Goal: Transaction & Acquisition: Register for event/course

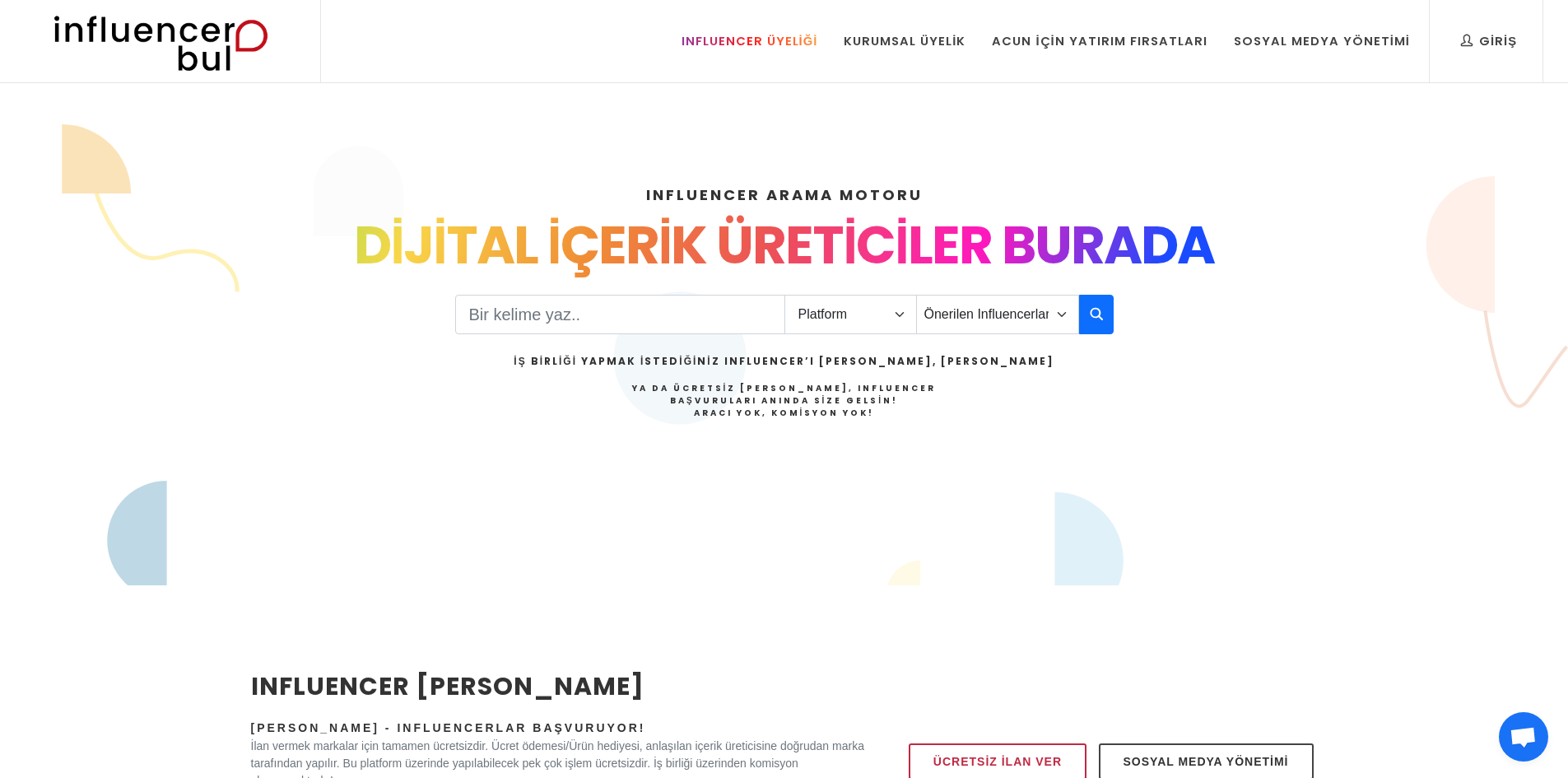
click at [782, 42] on div "Influencer Üyeliği" at bounding box center [749, 41] width 136 height 18
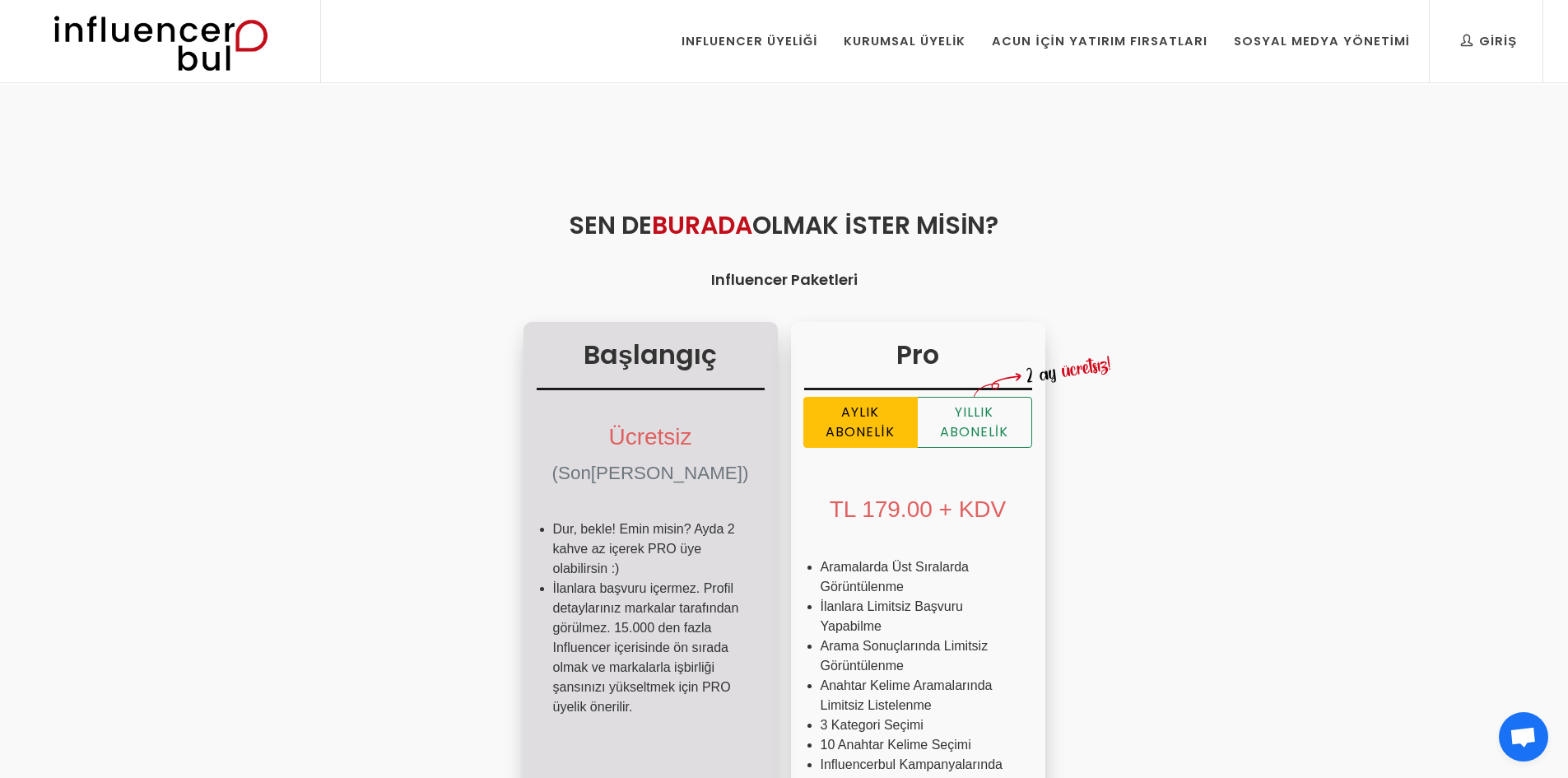
click at [653, 398] on div "Ücretsiz (Sonsuza Kadar)" at bounding box center [650, 451] width 228 height 110
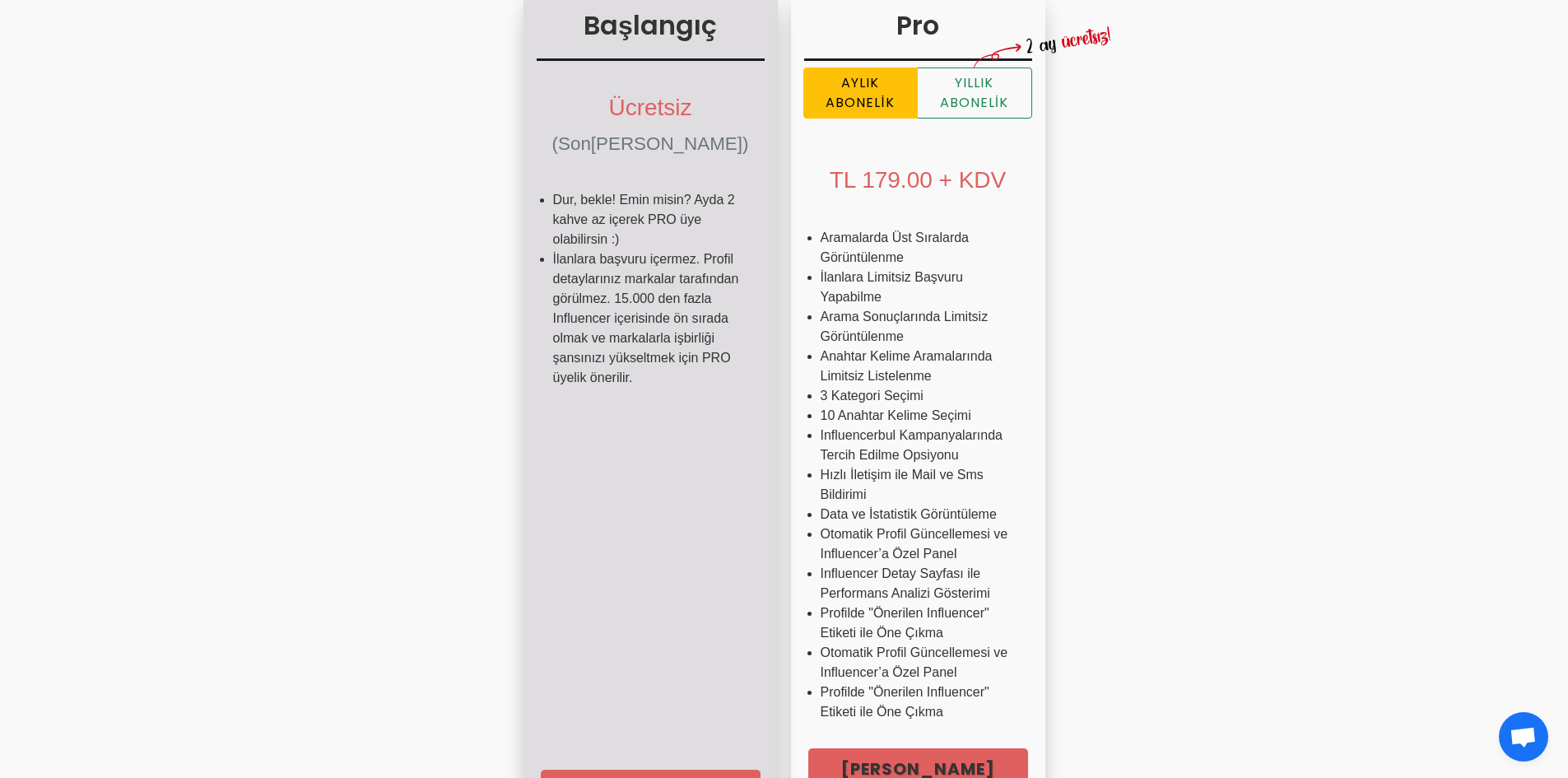
scroll to position [741, 0]
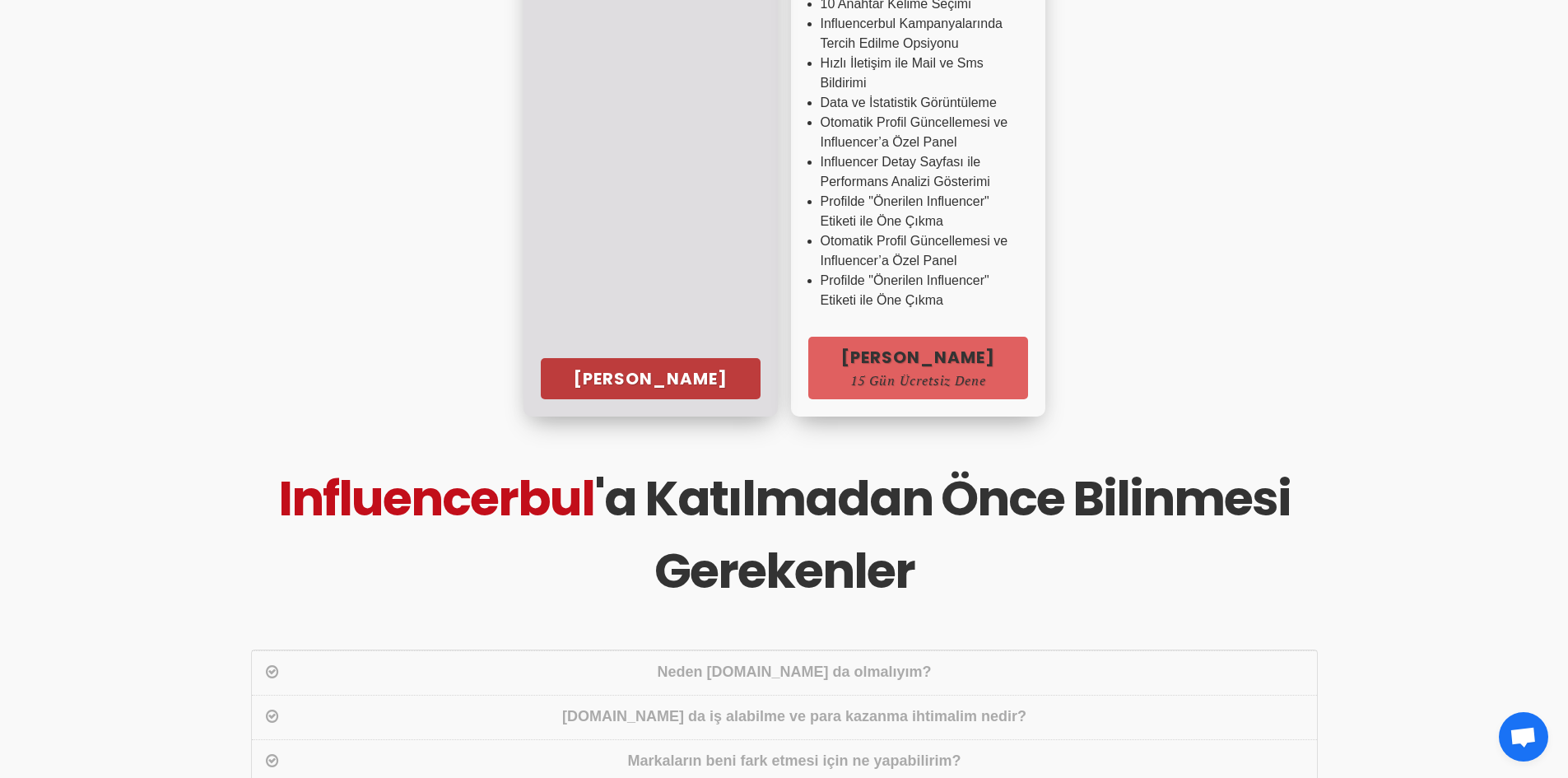
click at [629, 373] on link "Hemen Başla" at bounding box center [650, 378] width 220 height 41
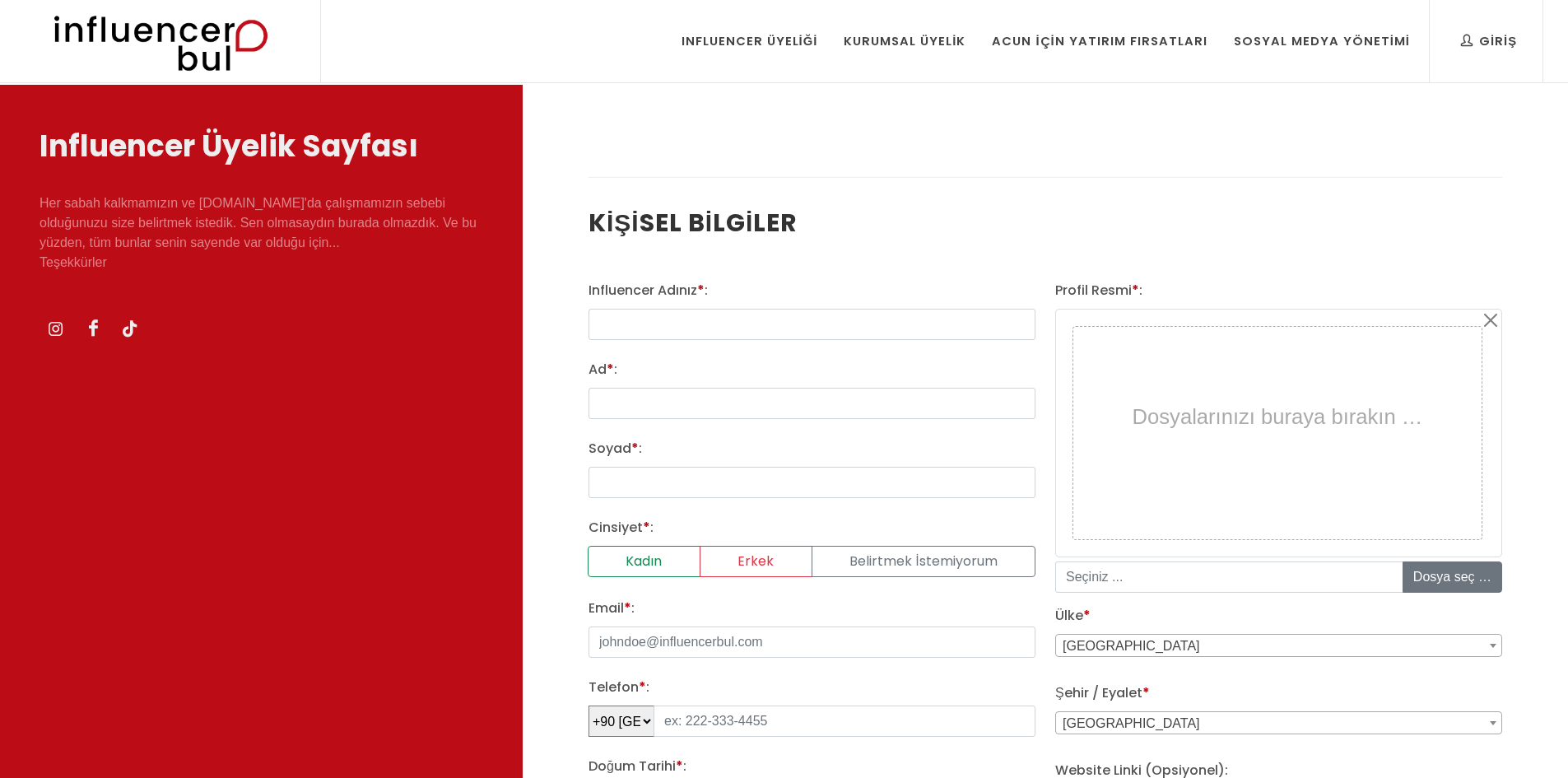
select select
click at [706, 316] on input "text" at bounding box center [812, 324] width 447 height 31
type input "tenceretelasi"
click at [621, 412] on input "Ad * :" at bounding box center [812, 403] width 447 height 31
click at [615, 402] on input "Ad * :" at bounding box center [812, 403] width 447 height 31
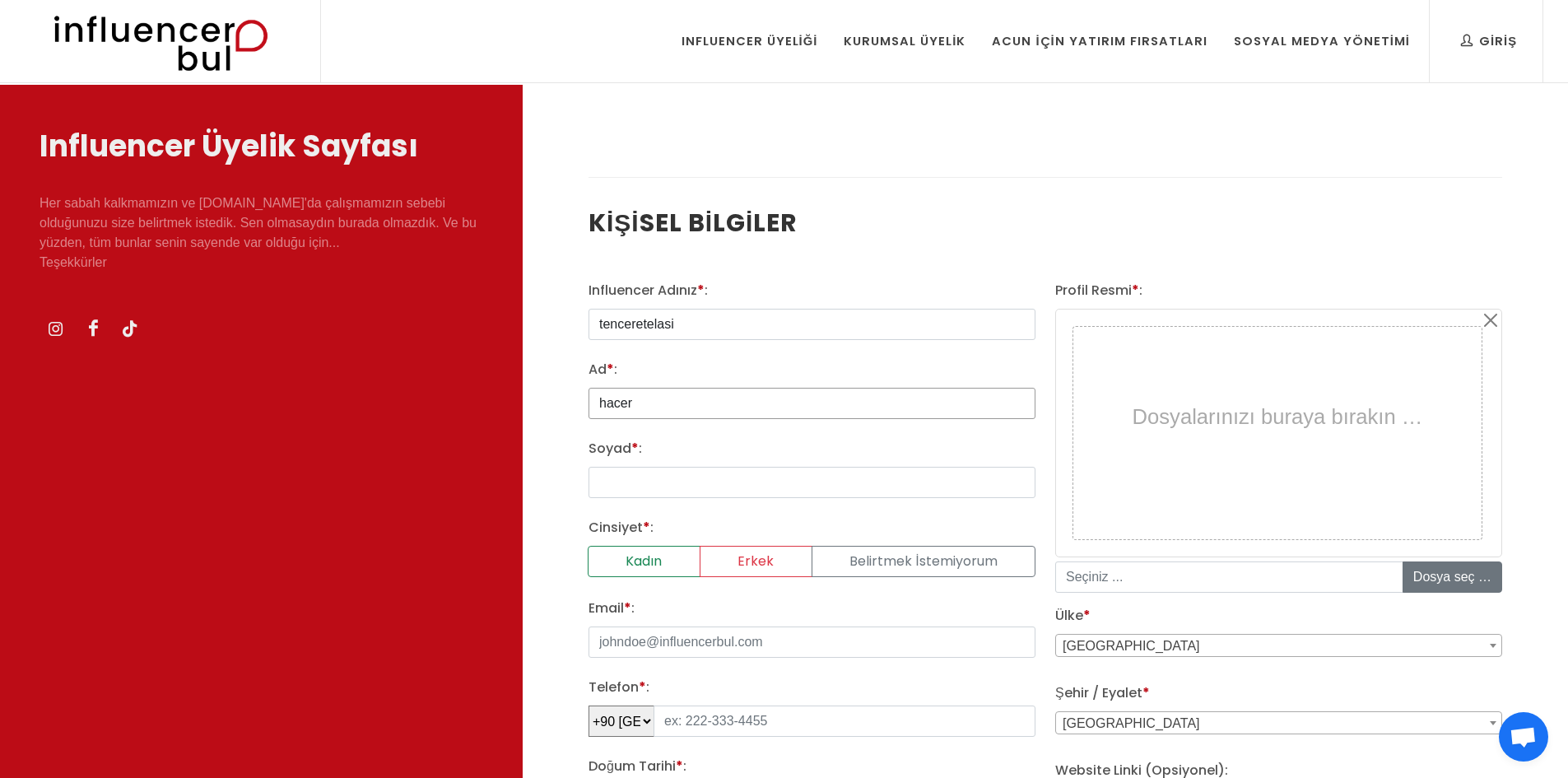
type input "hacer"
click at [614, 473] on input "Soyad * :" at bounding box center [812, 482] width 447 height 31
type input "şahin"
click at [648, 563] on label "Kadın" at bounding box center [644, 562] width 113 height 31
click at [599, 556] on input "Kadın" at bounding box center [594, 551] width 10 height 10
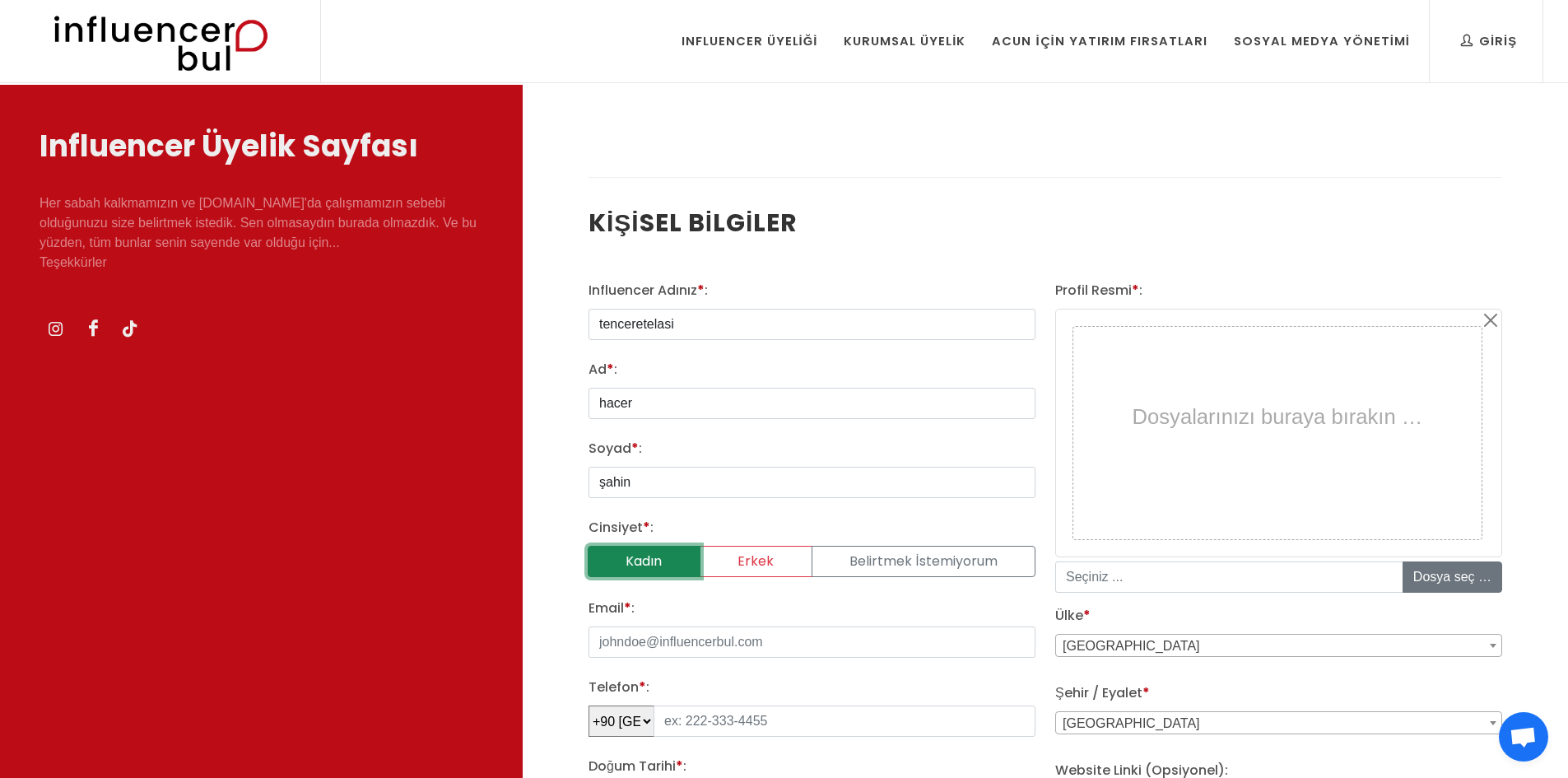
radio input "true"
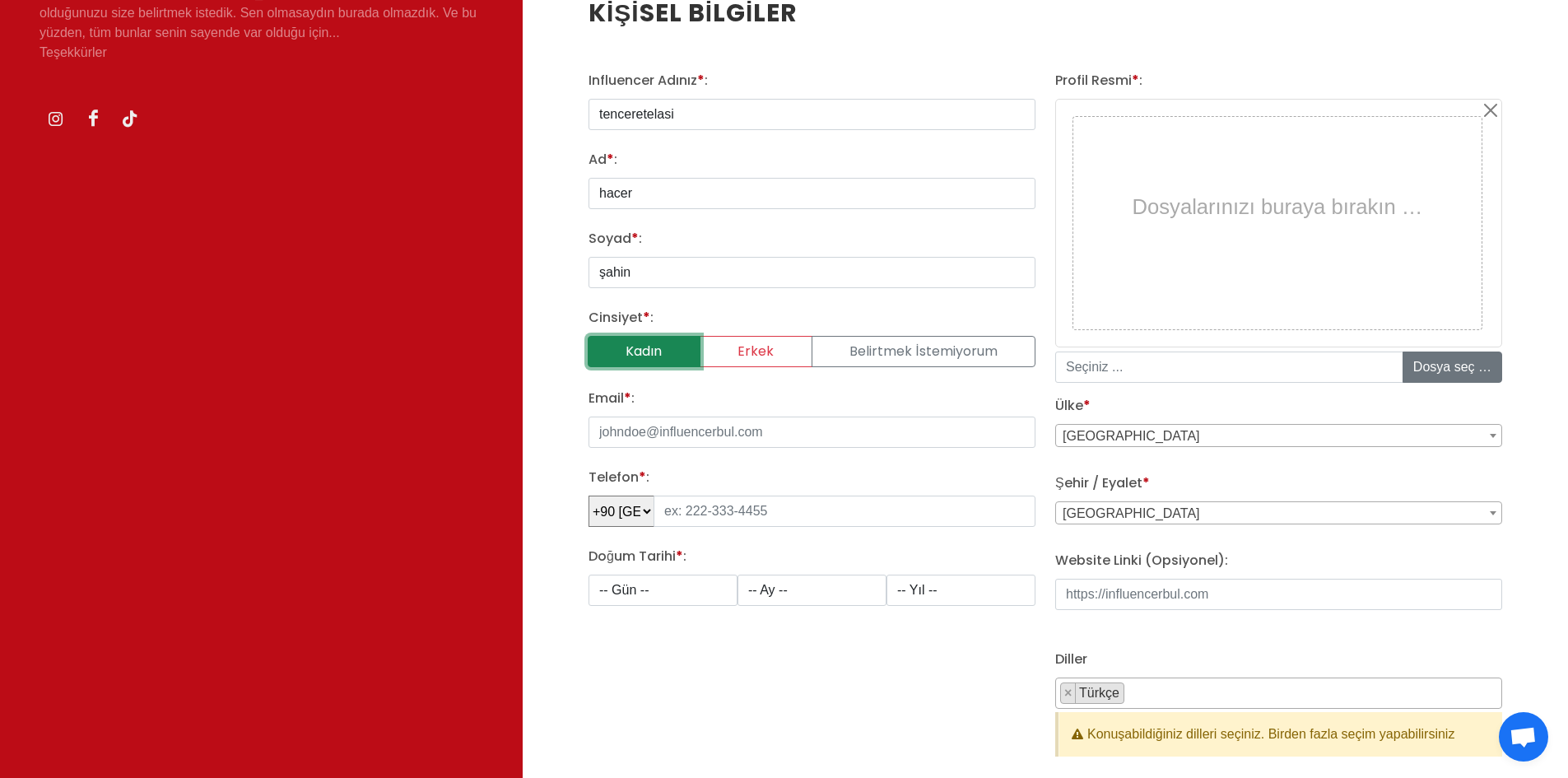
scroll to position [247, 0]
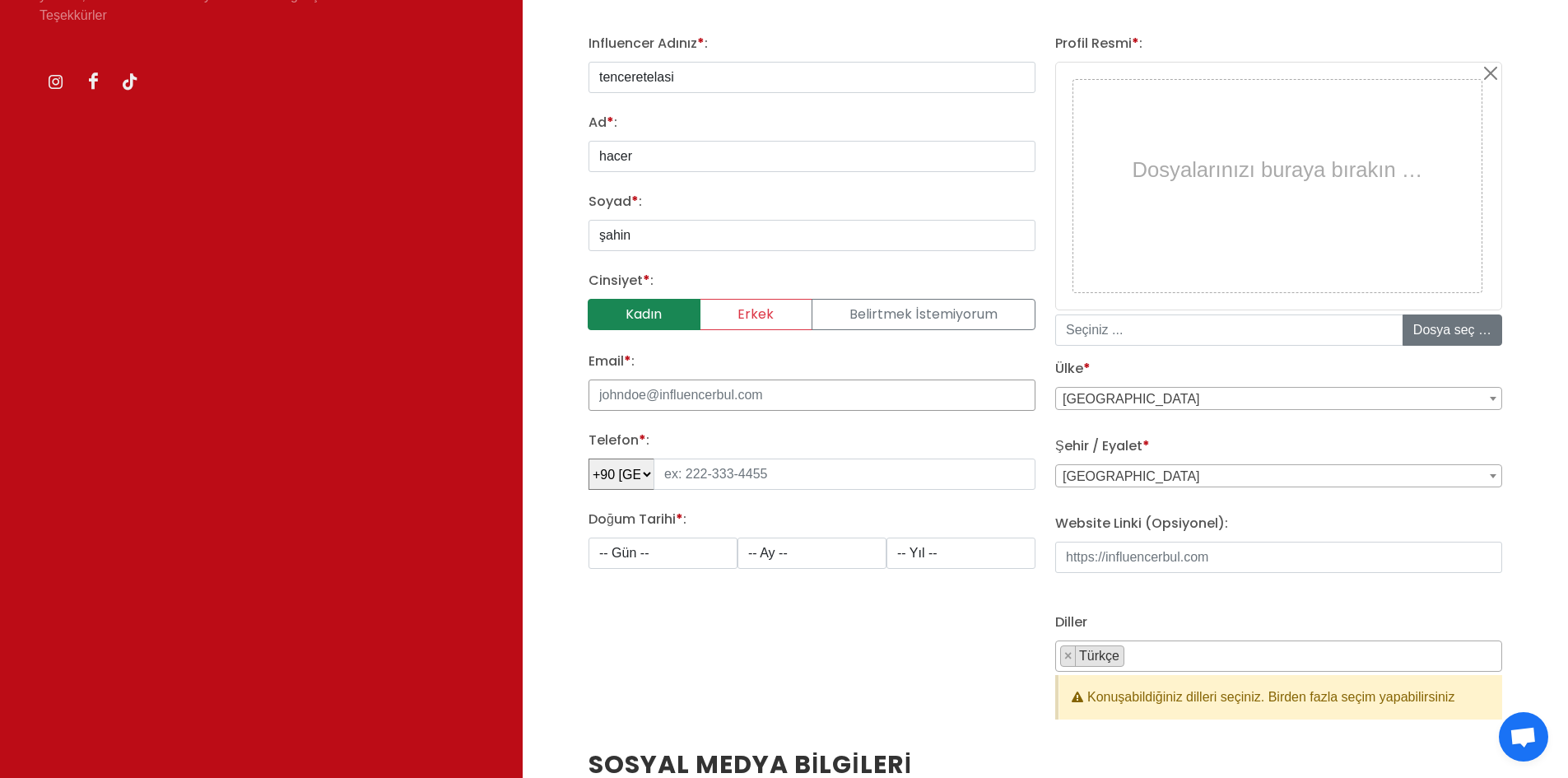
click at [600, 389] on input "Email * :" at bounding box center [812, 396] width 447 height 31
type input "tenceretelasi@gmail.com"
click at [688, 473] on input "tel" at bounding box center [844, 474] width 382 height 31
type input "544 770 17 75"
click at [650, 549] on select "-- Gün -- 1 2 3 4 5 6 7 8 9 10 11 12 13 14 15 16 17 18 19 20 21 22 23 24 25 26 …" at bounding box center [662, 553] width 149 height 31
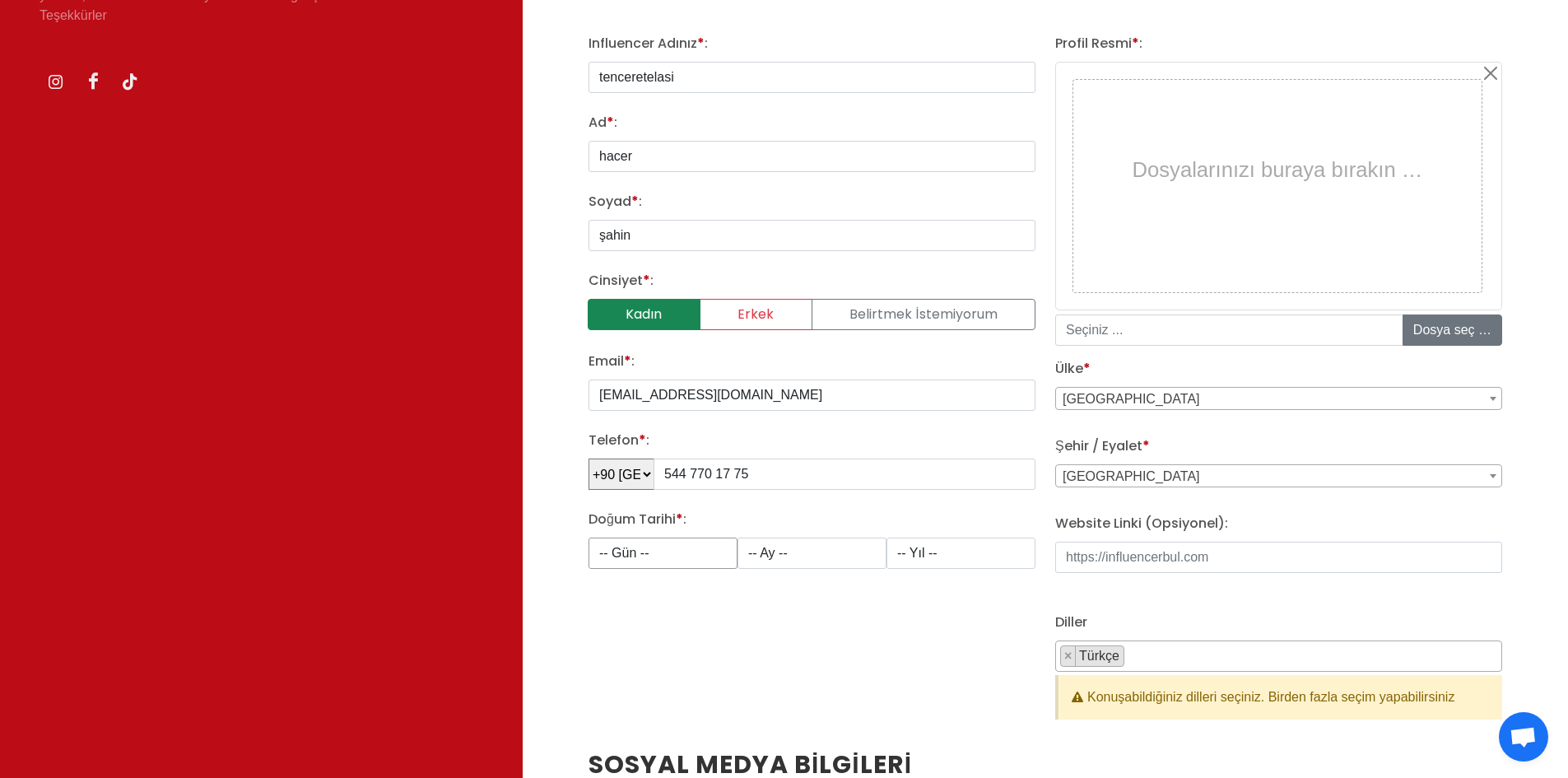
select select "1"
click at [588, 537] on select "-- Gün -- 1 2 3 4 5 6 7 8 9 10 11 12 13 14 15 16 17 18 19 20 21 22 23 24 25 26 …" at bounding box center [662, 553] width 149 height 31
click at [838, 539] on select "-- Ay -- 1 2 3 4 5 6 7 8 9 10 11 12" at bounding box center [812, 553] width 149 height 31
select select "4"
click at [738, 537] on select "-- Ay -- 1 2 3 4 5 6 7 8 9 10 11 12" at bounding box center [812, 553] width 149 height 31
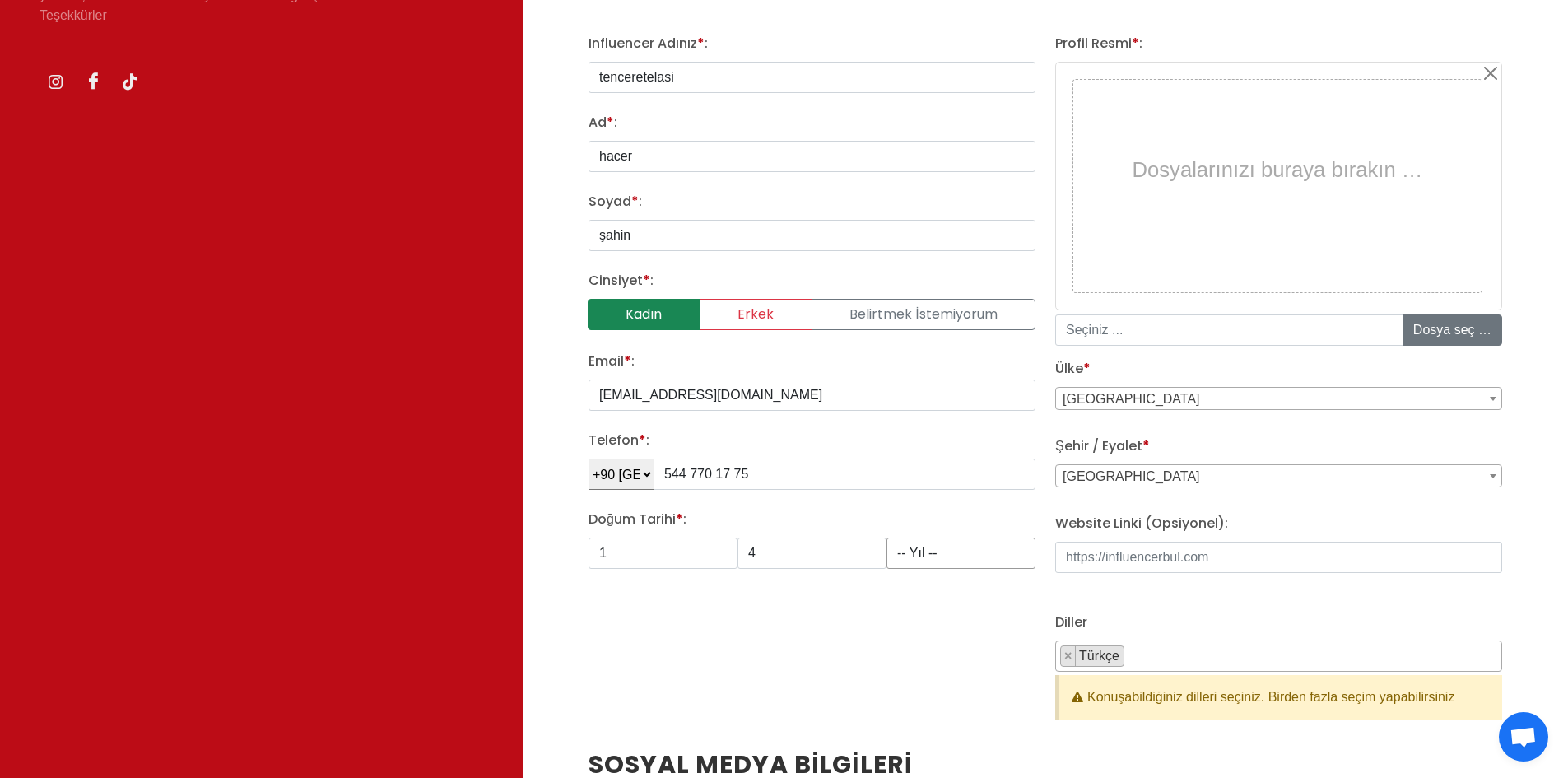
click at [953, 552] on select "-- Yıl -- 2008 2007 2006 2005 2004 2003 2002 2001 2000 1999 1998 1997 1996 1995…" at bounding box center [960, 553] width 149 height 31
select select "1992"
click at [887, 537] on select "-- Yıl -- 2008 2007 2006 2005 2004 2003 2002 2001 2000 1999 1998 1997 1996 1995…" at bounding box center [960, 553] width 149 height 31
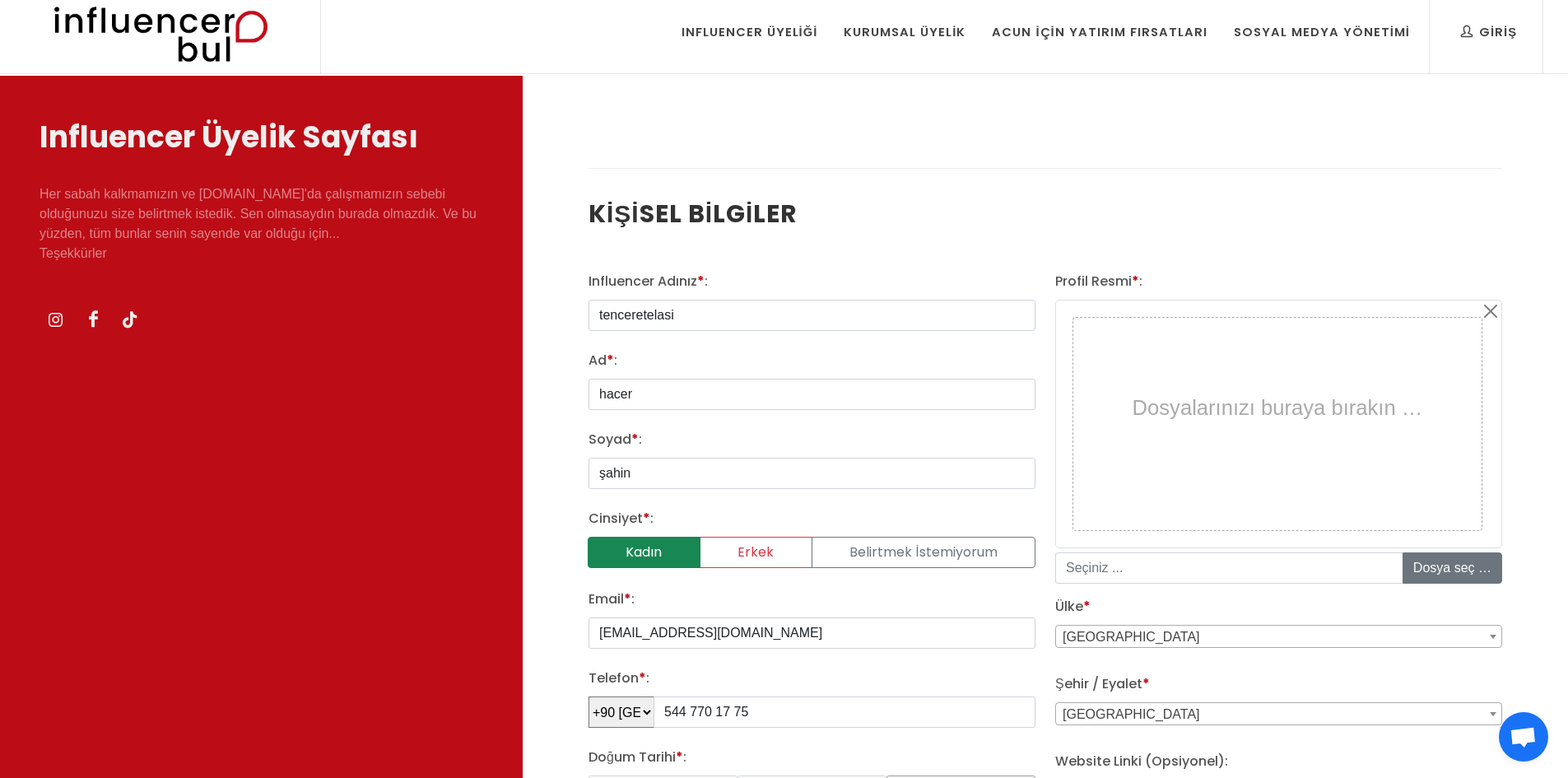
scroll to position [0, 0]
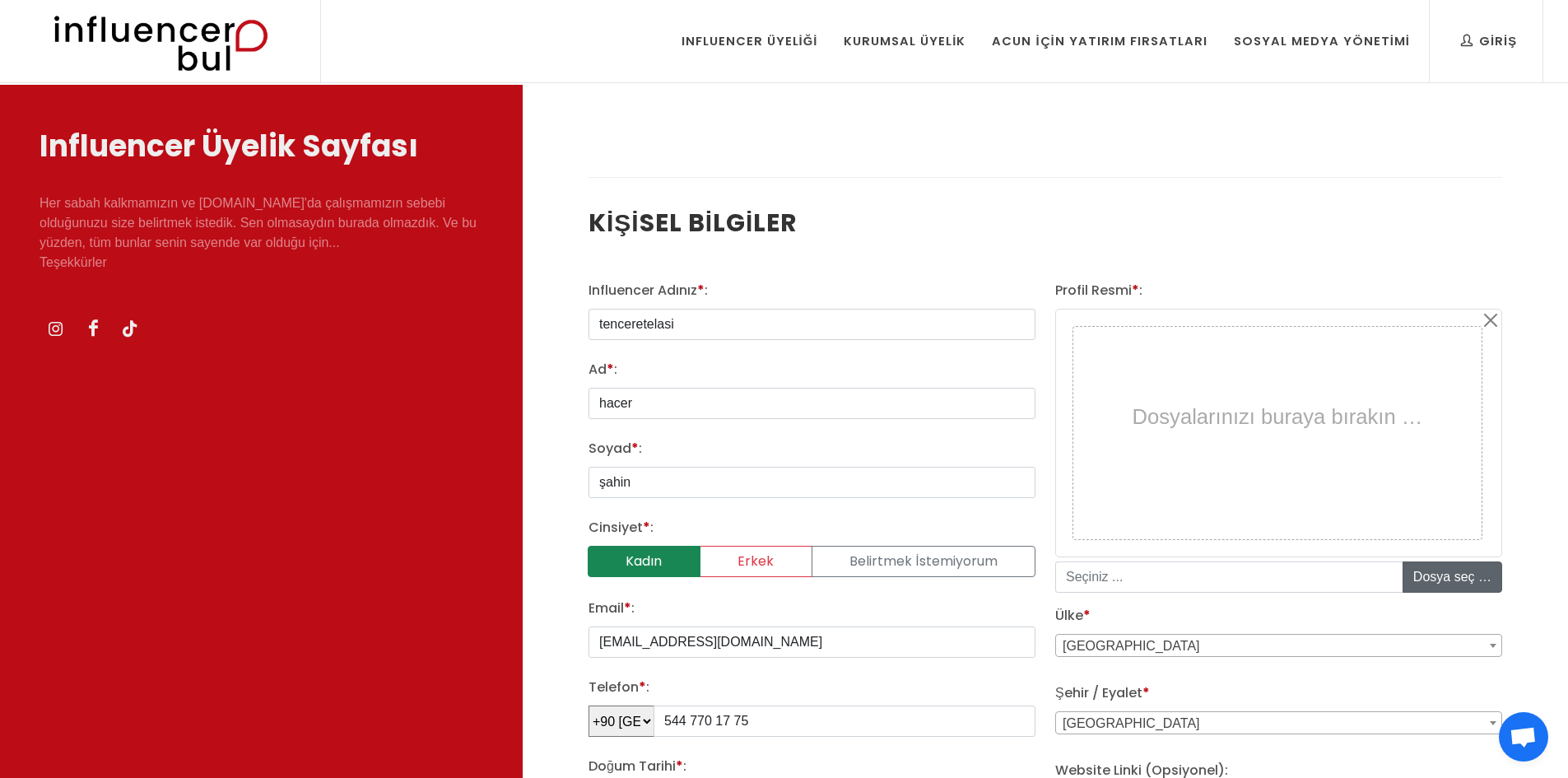
click at [1438, 577] on input "file" at bounding box center [1528, 577] width 249 height 30
type input "C:\fakepath\tencere.jpeg"
type input "tencere.jpeg"
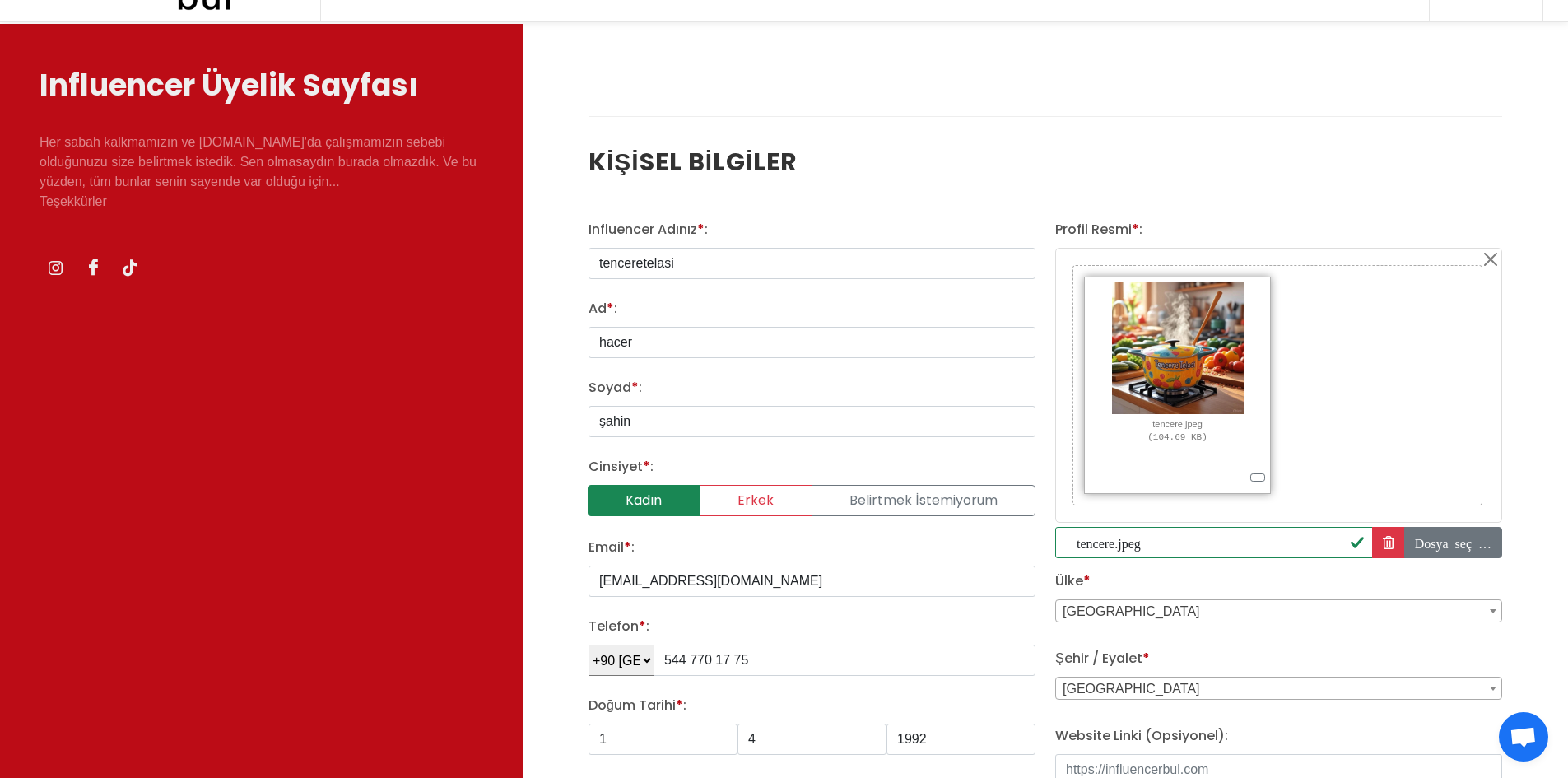
scroll to position [164, 0]
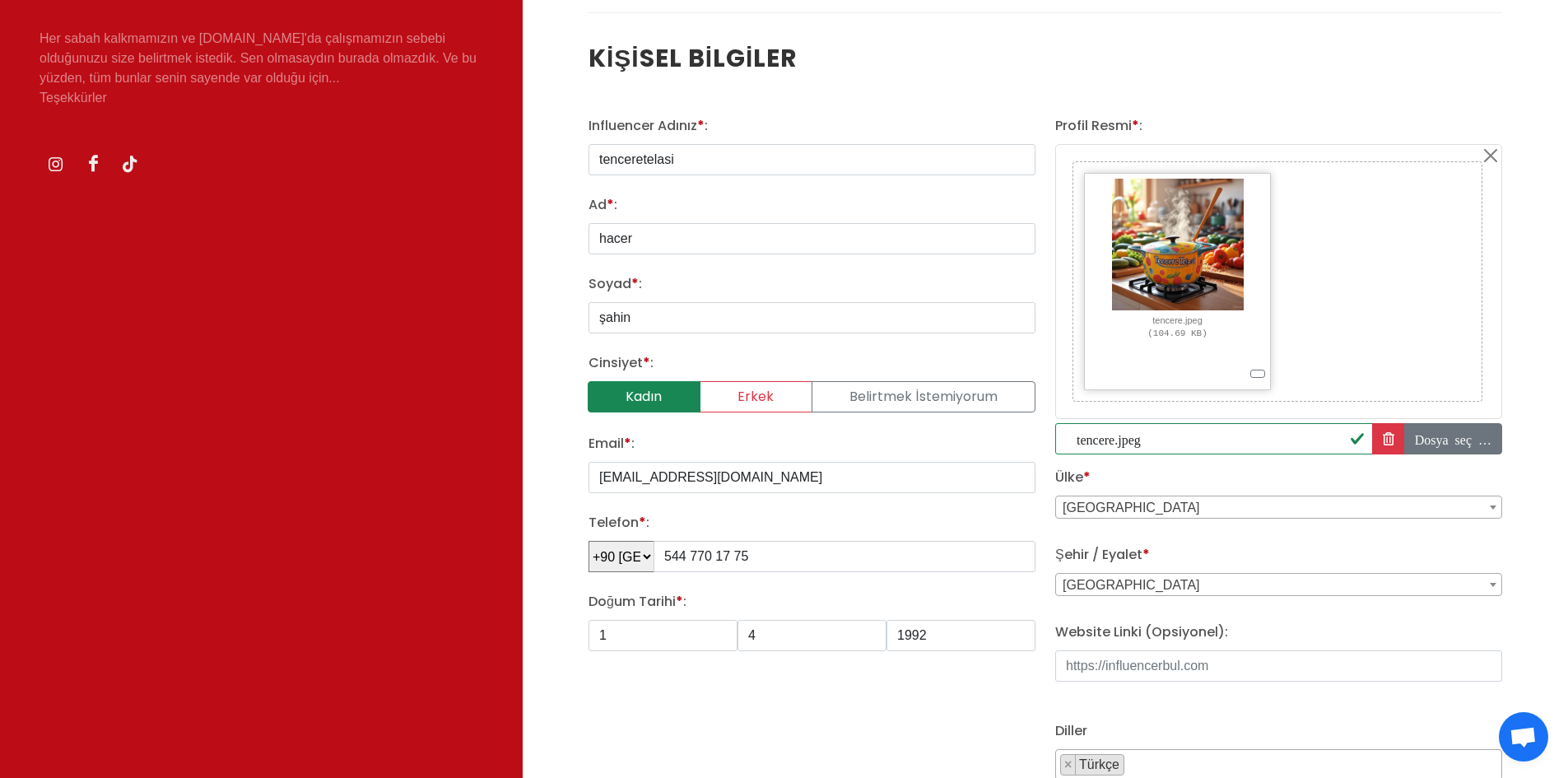
click at [1197, 502] on span "Türkiye" at bounding box center [1279, 508] width 445 height 23
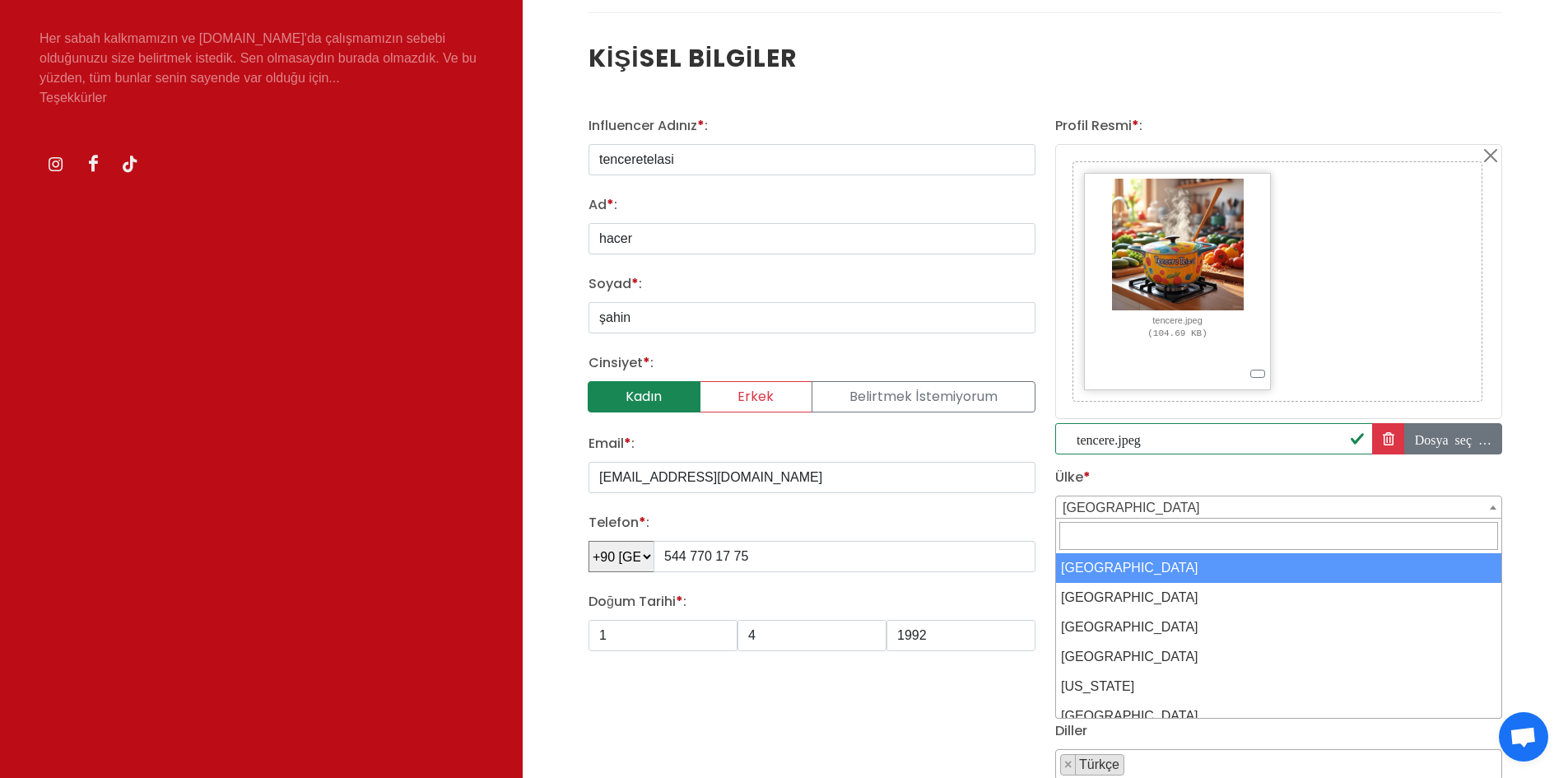
click at [1197, 502] on span "Türkiye" at bounding box center [1279, 508] width 445 height 23
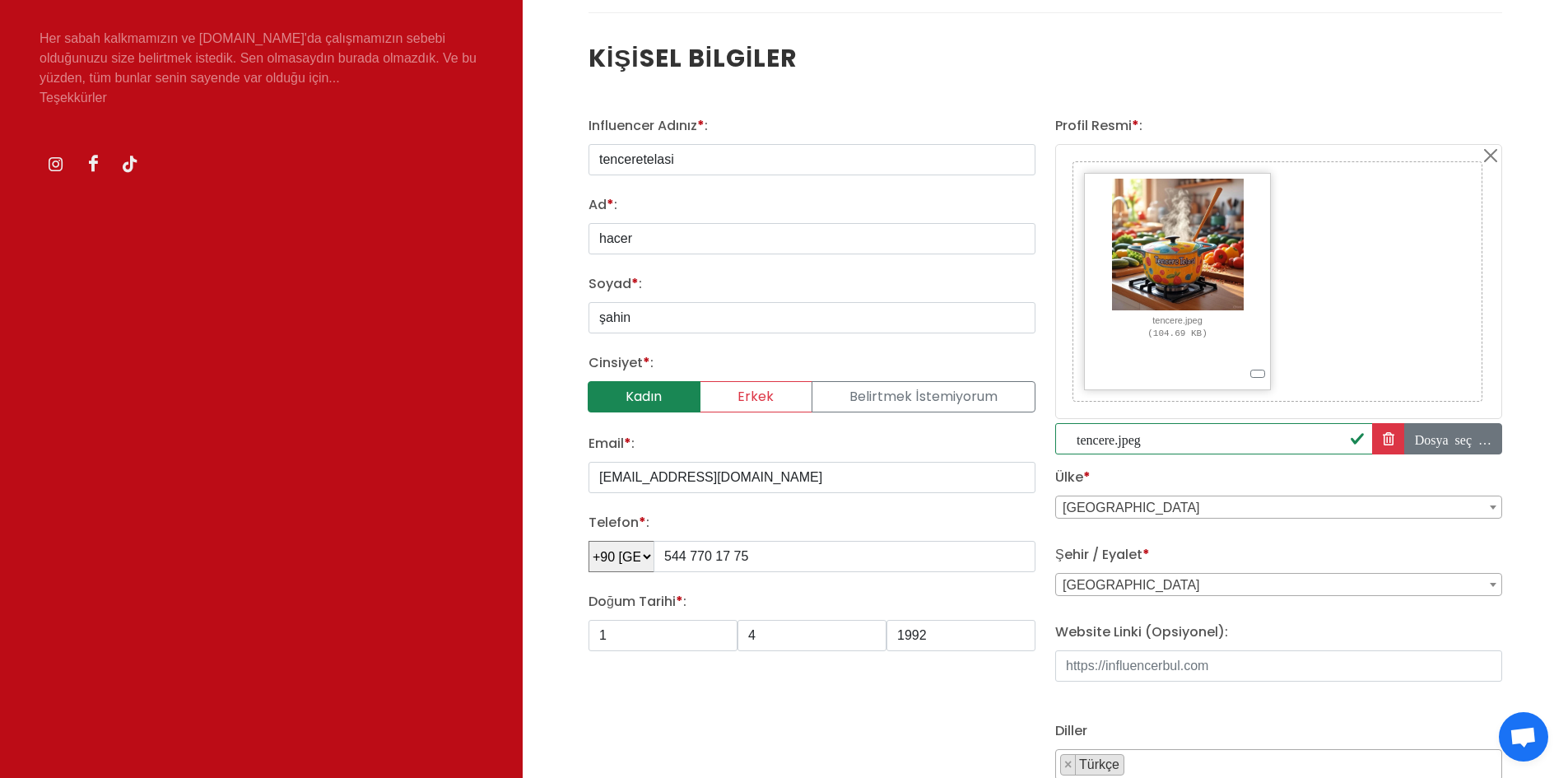
click at [1123, 581] on span "Adana" at bounding box center [1279, 585] width 445 height 23
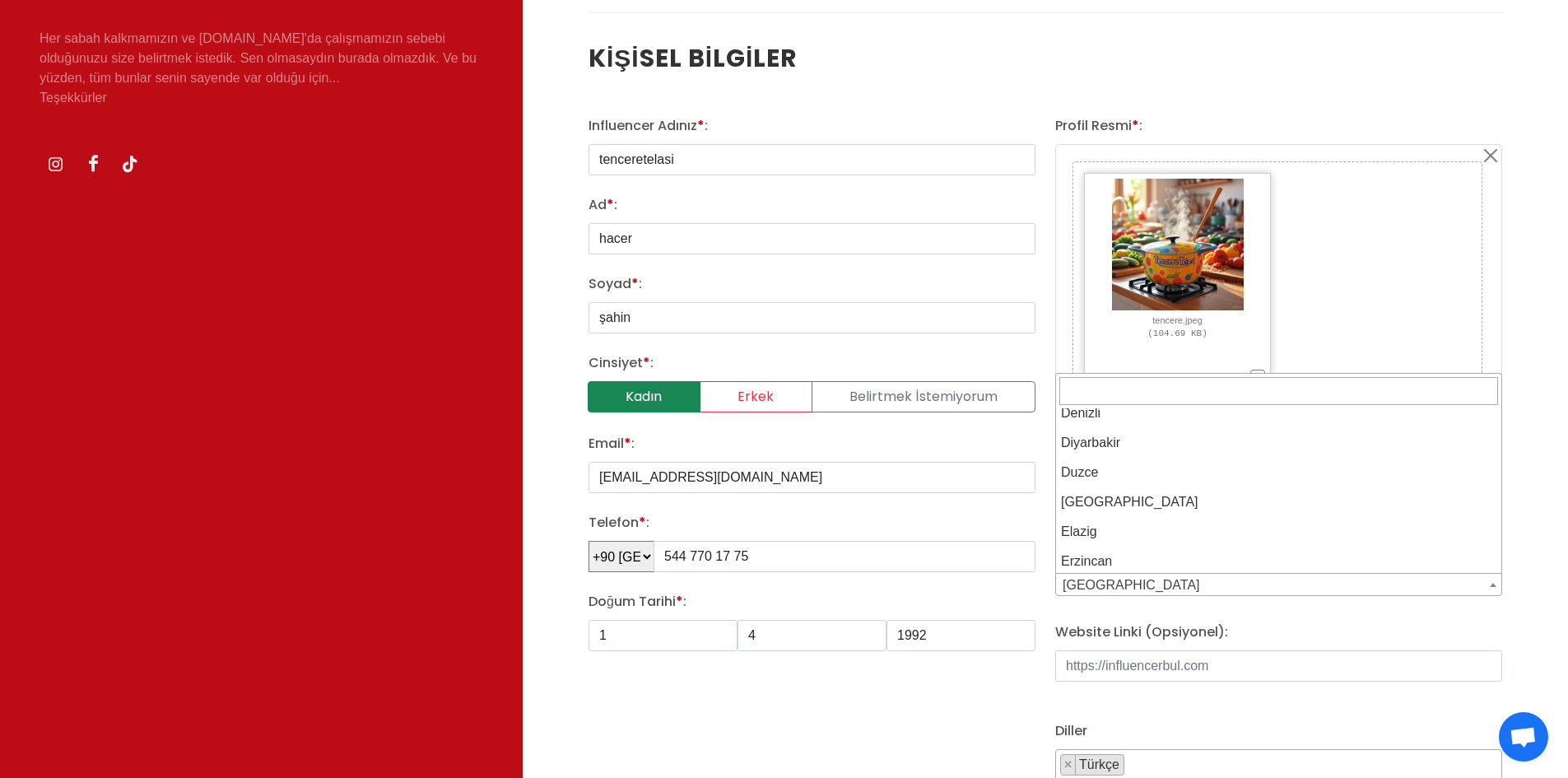
scroll to position [741, 0]
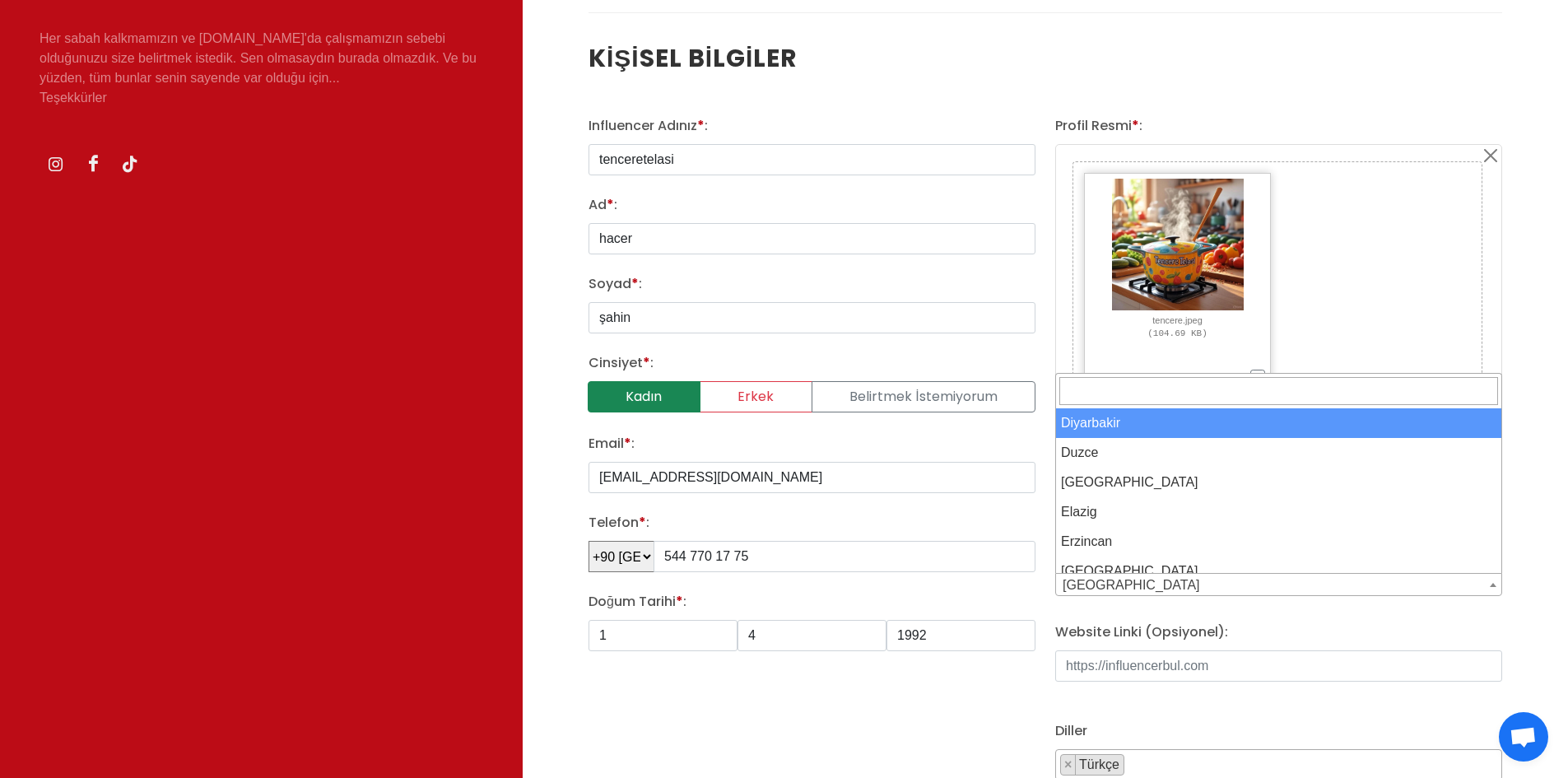
select select "3688"
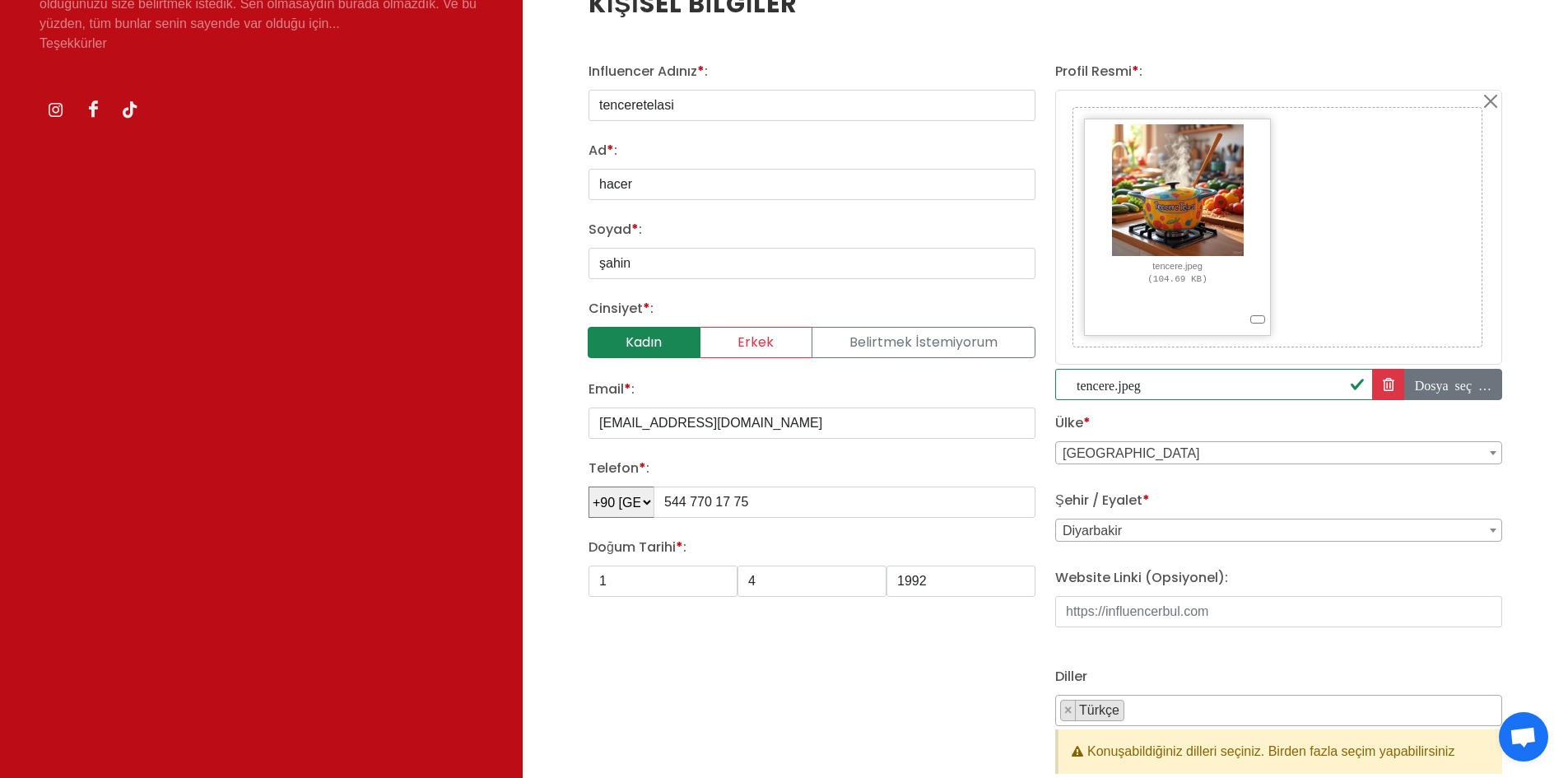
scroll to position [329, 0]
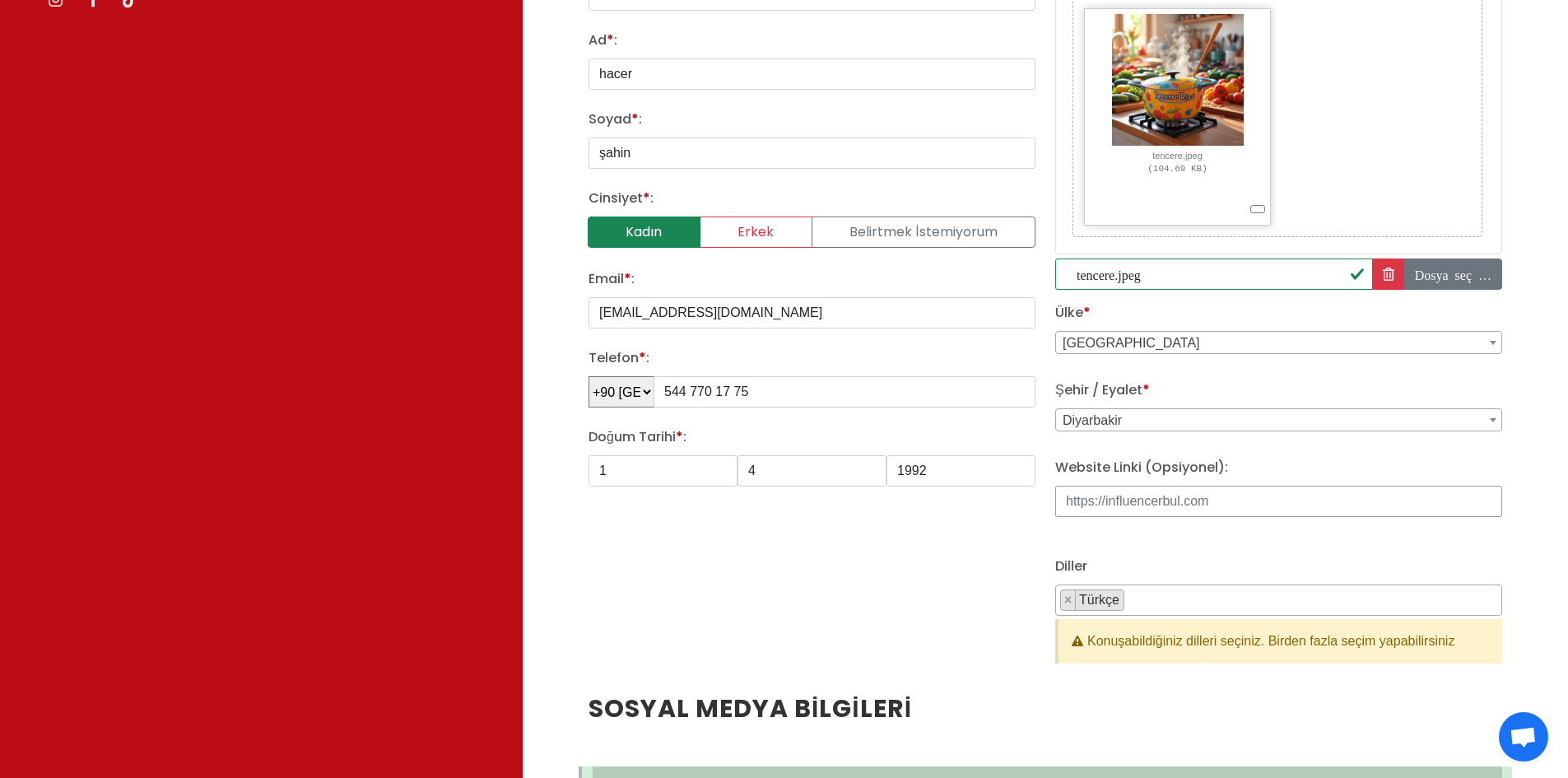
click at [1096, 494] on input "Website Linki (Opsiyonel):" at bounding box center [1279, 502] width 447 height 31
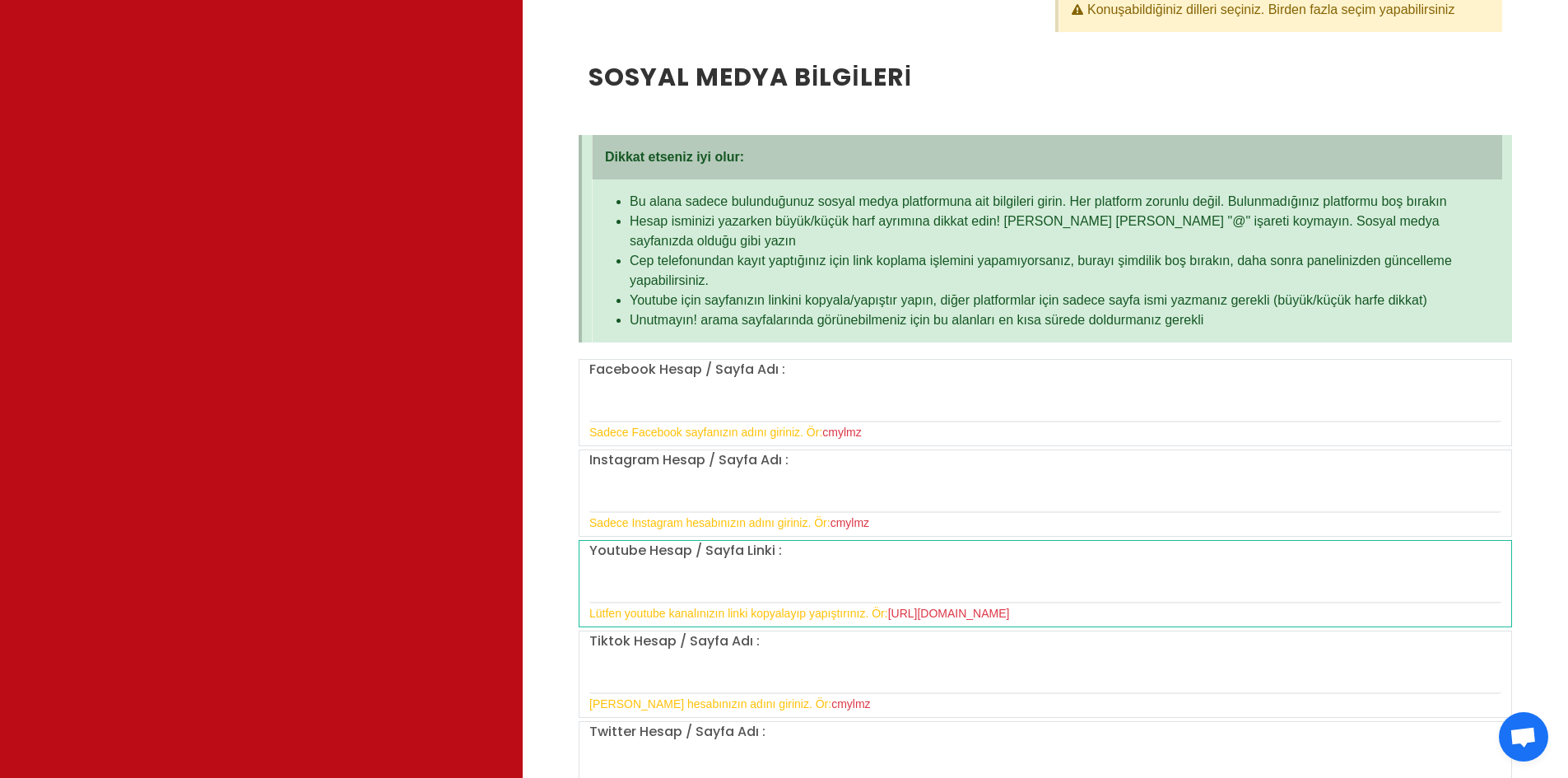
scroll to position [987, 0]
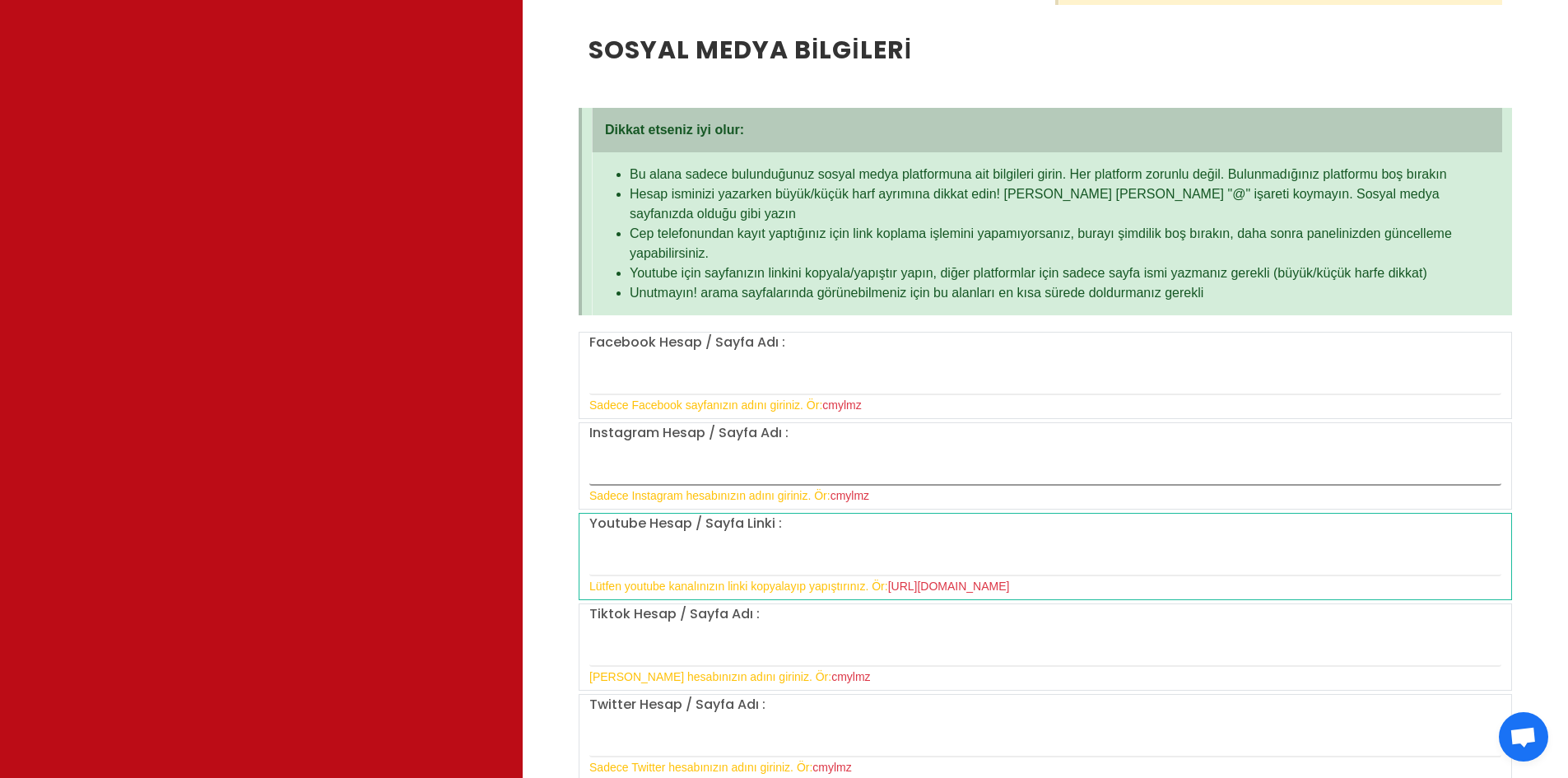
click at [640, 473] on input "text" at bounding box center [1045, 469] width 912 height 35
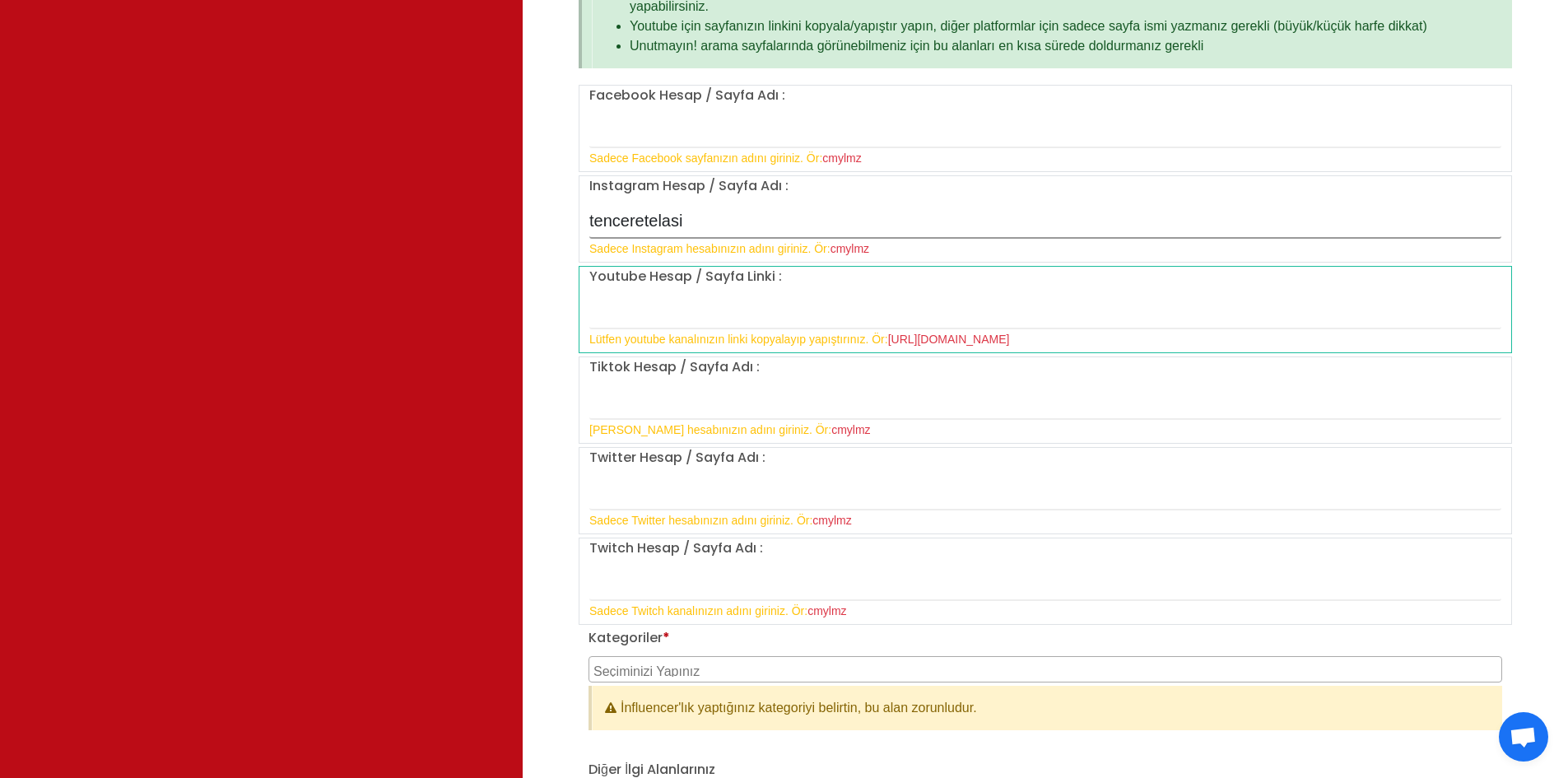
scroll to position [1153, 0]
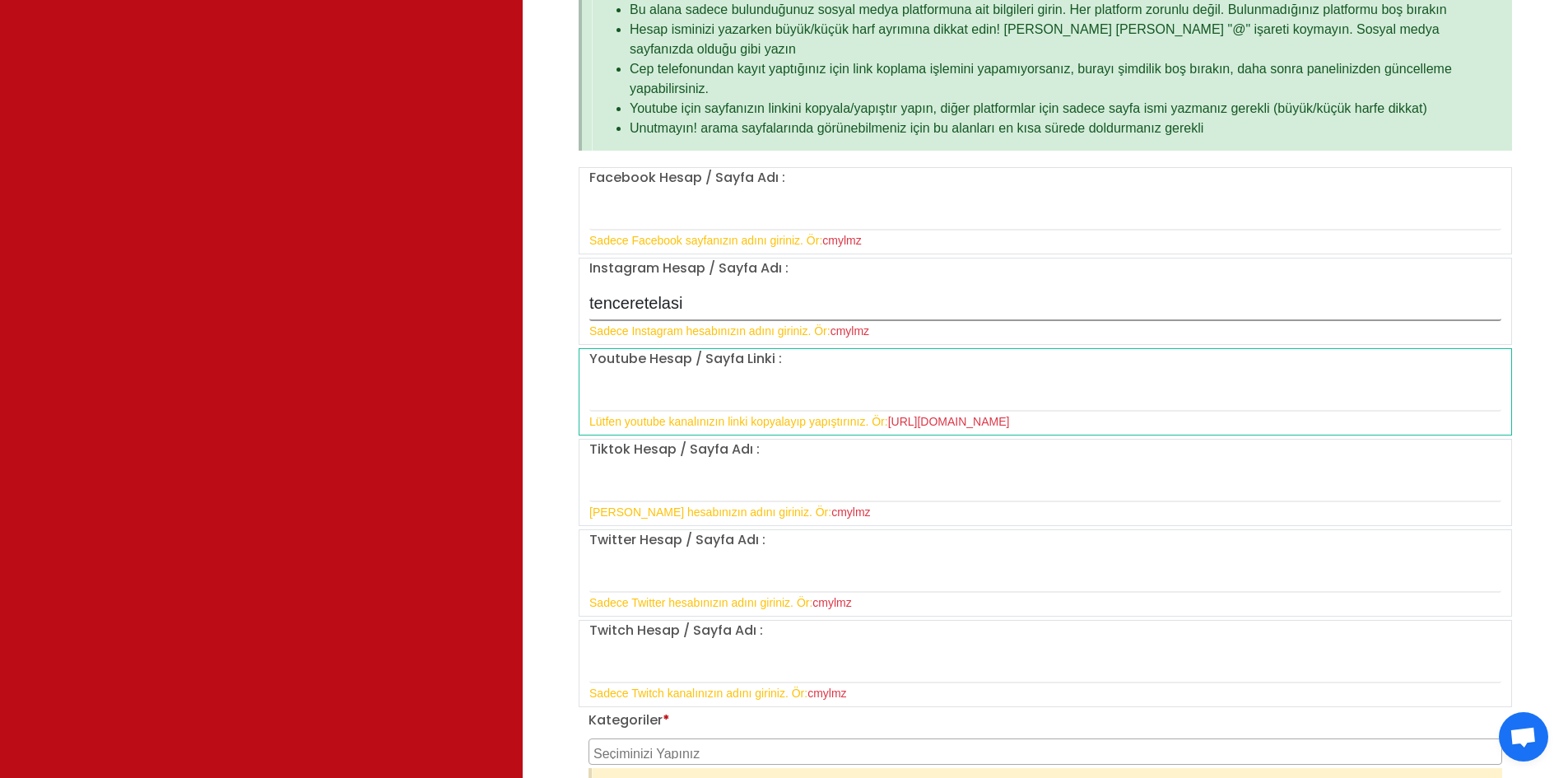
type input "tenceretelasi"
click at [635, 388] on input "text" at bounding box center [1045, 395] width 912 height 35
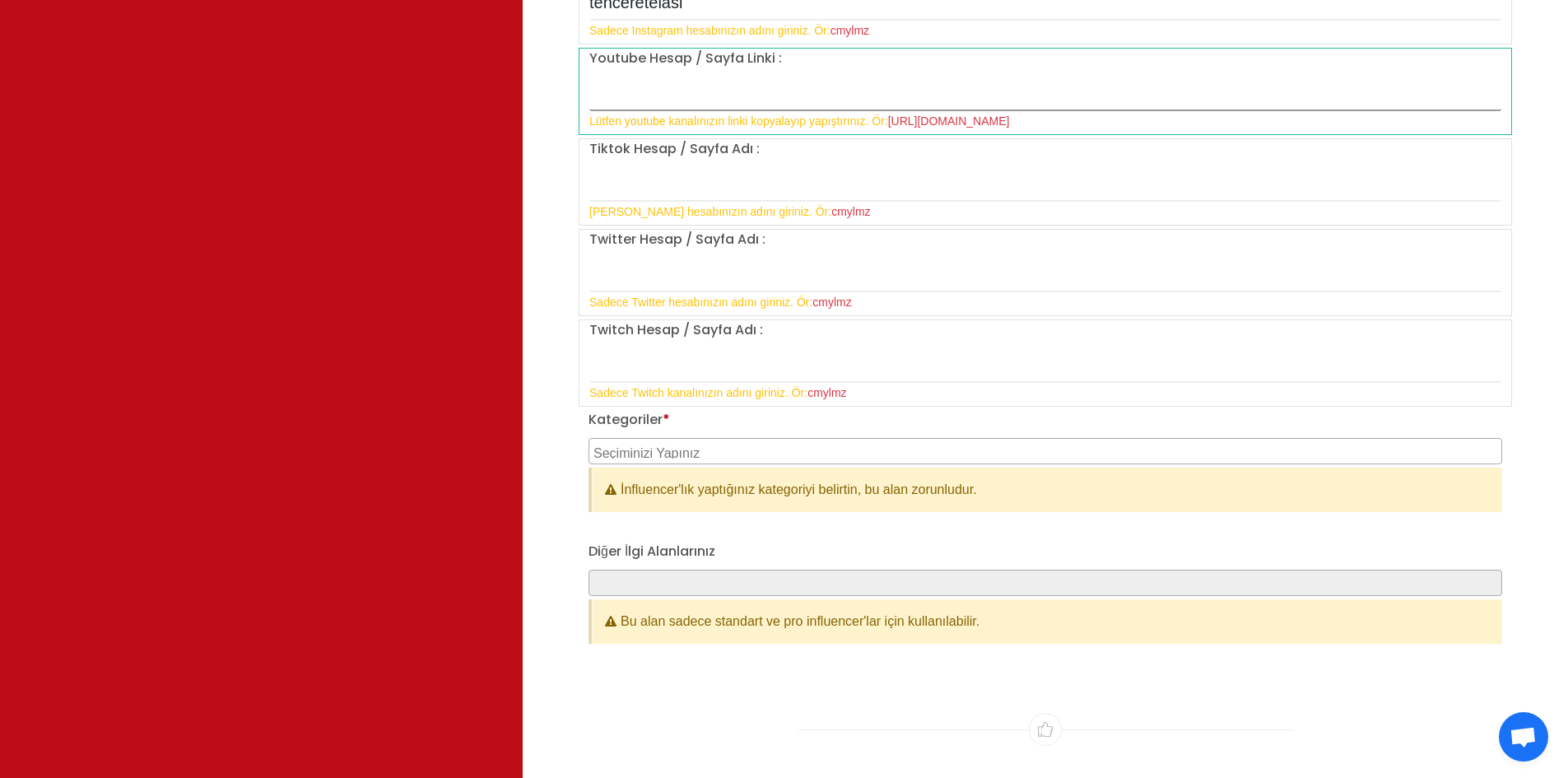
scroll to position [1482, 0]
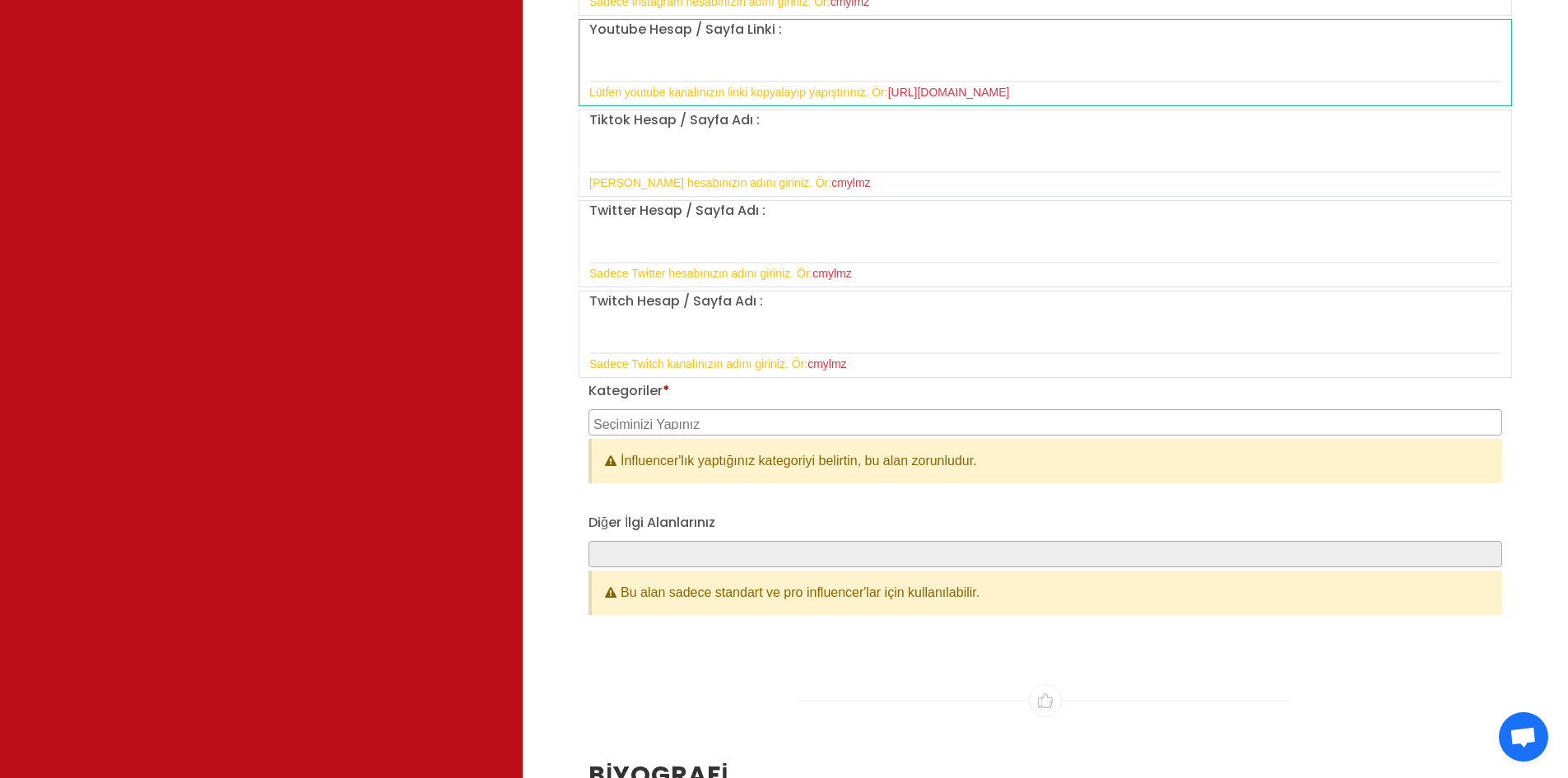
click at [646, 406] on div "Kategoriler * Aile & Çocuk & Ebeveyn Alışveriş & Giyim & Aksesuar Araba & Motor…" at bounding box center [1045, 431] width 914 height 102
click at [644, 422] on textarea "Search" at bounding box center [1047, 422] width 908 height 15
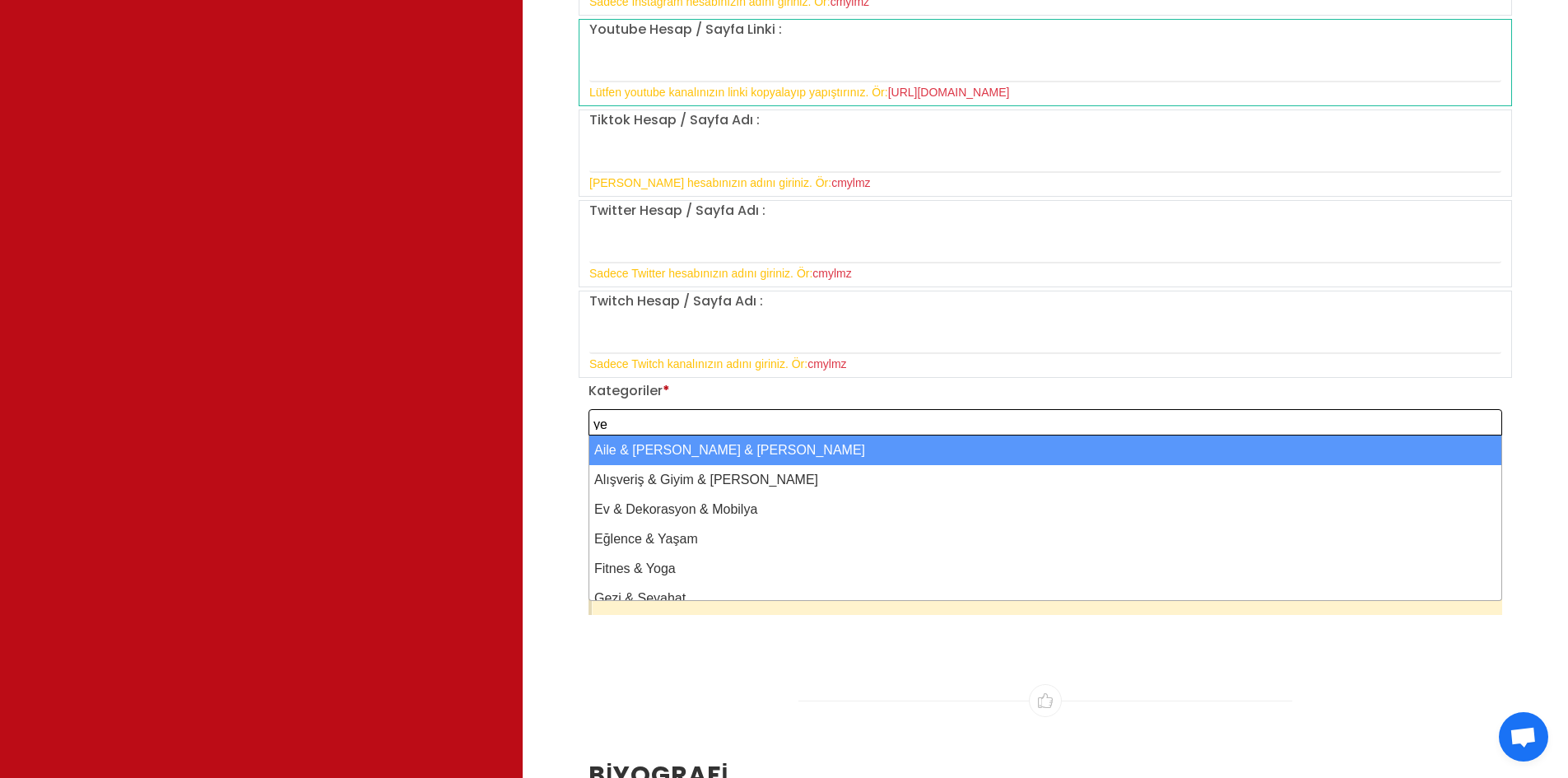
scroll to position [2, 0]
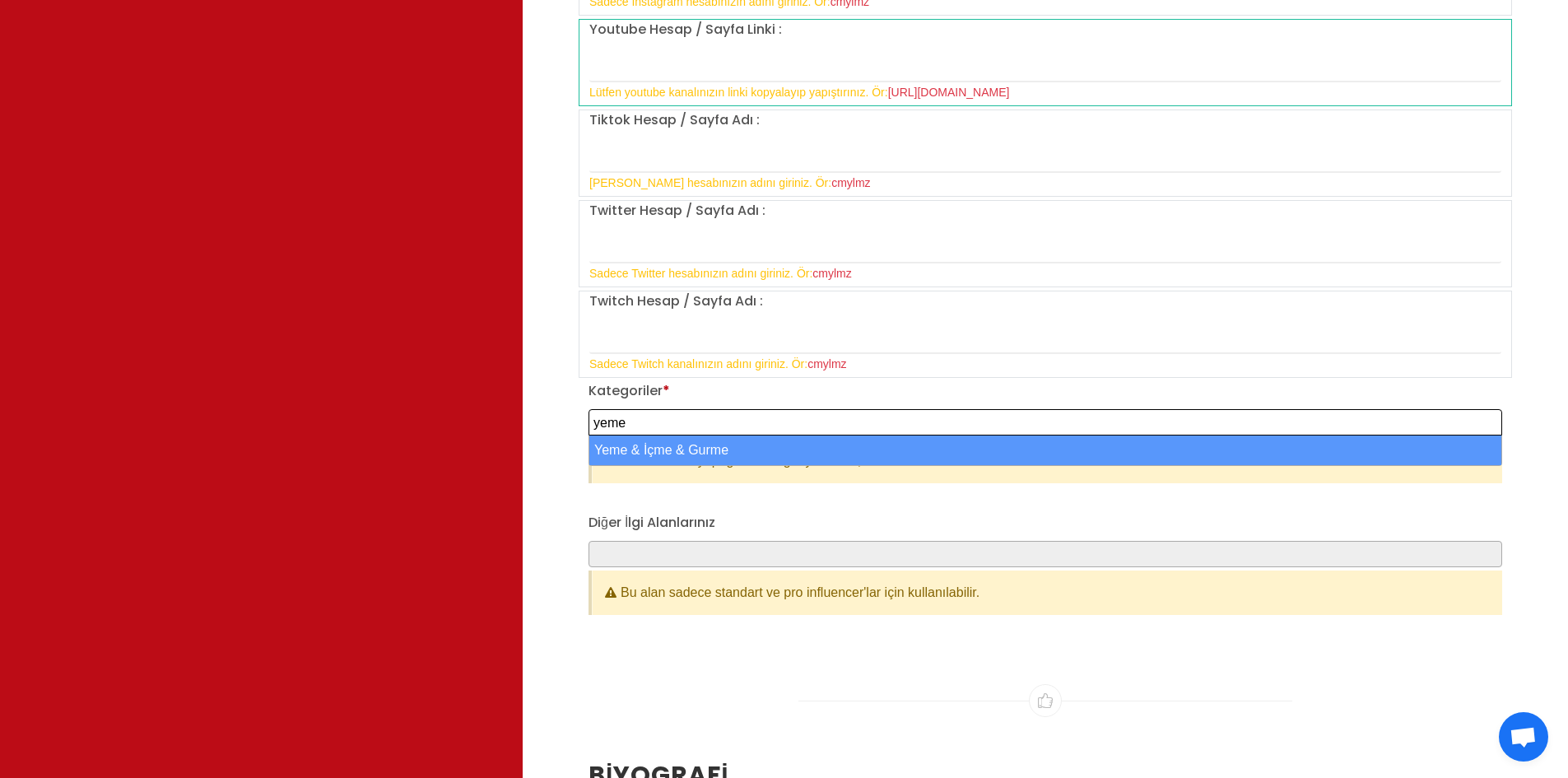
type textarea "yeme"
select select "43"
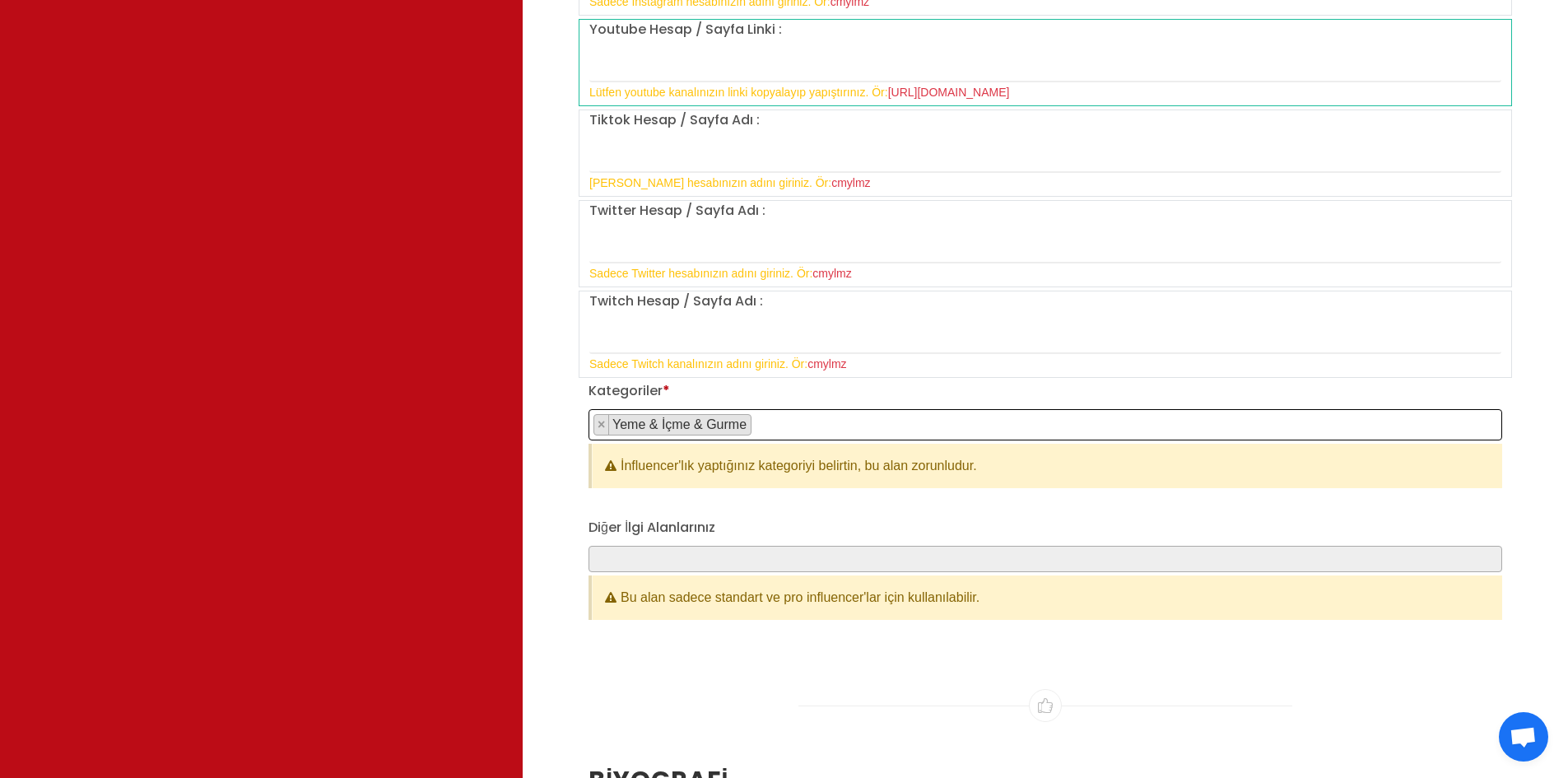
scroll to position [663, 0]
click at [664, 550] on span at bounding box center [1045, 559] width 914 height 26
click at [655, 563] on span at bounding box center [1045, 559] width 914 height 26
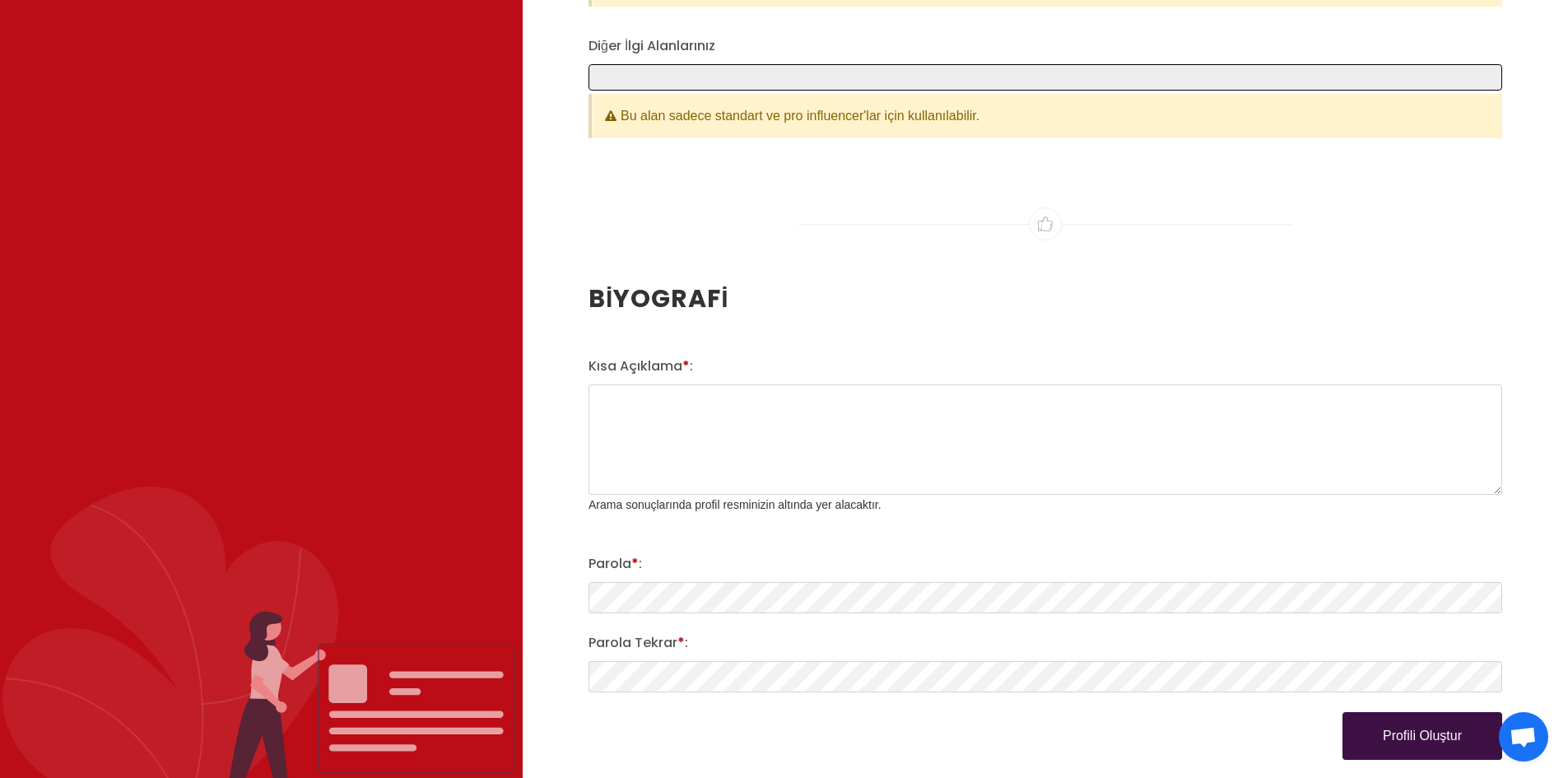
scroll to position [1976, 0]
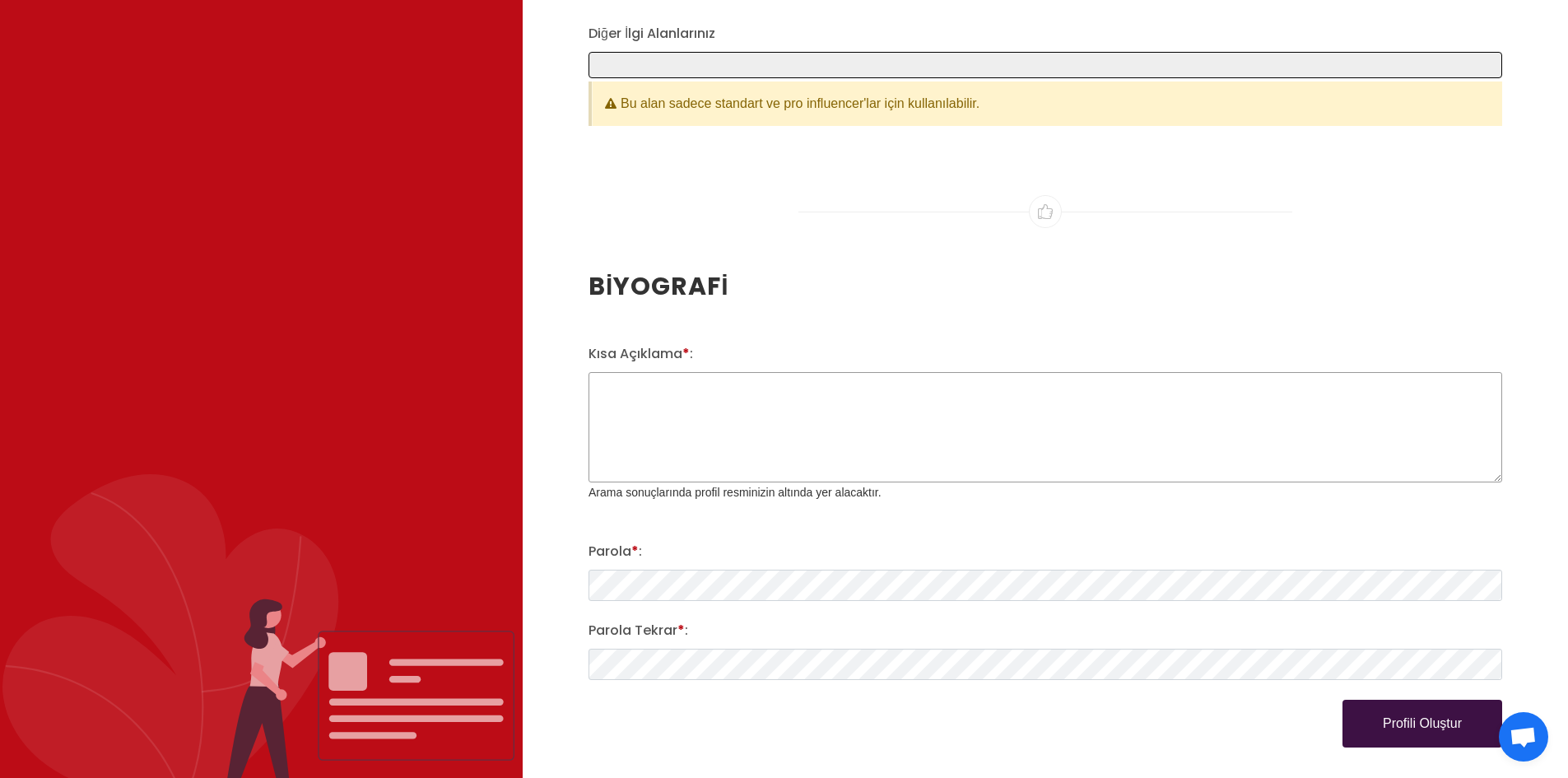
click at [678, 387] on textarea "Kısa Açıklama * :" at bounding box center [1045, 427] width 914 height 110
paste textarea "Her gün yeni bir lezzet 🍛 Pratik, kolay ve nefis yemek tarifleri 👩‍🍳 Mutfağın e…"
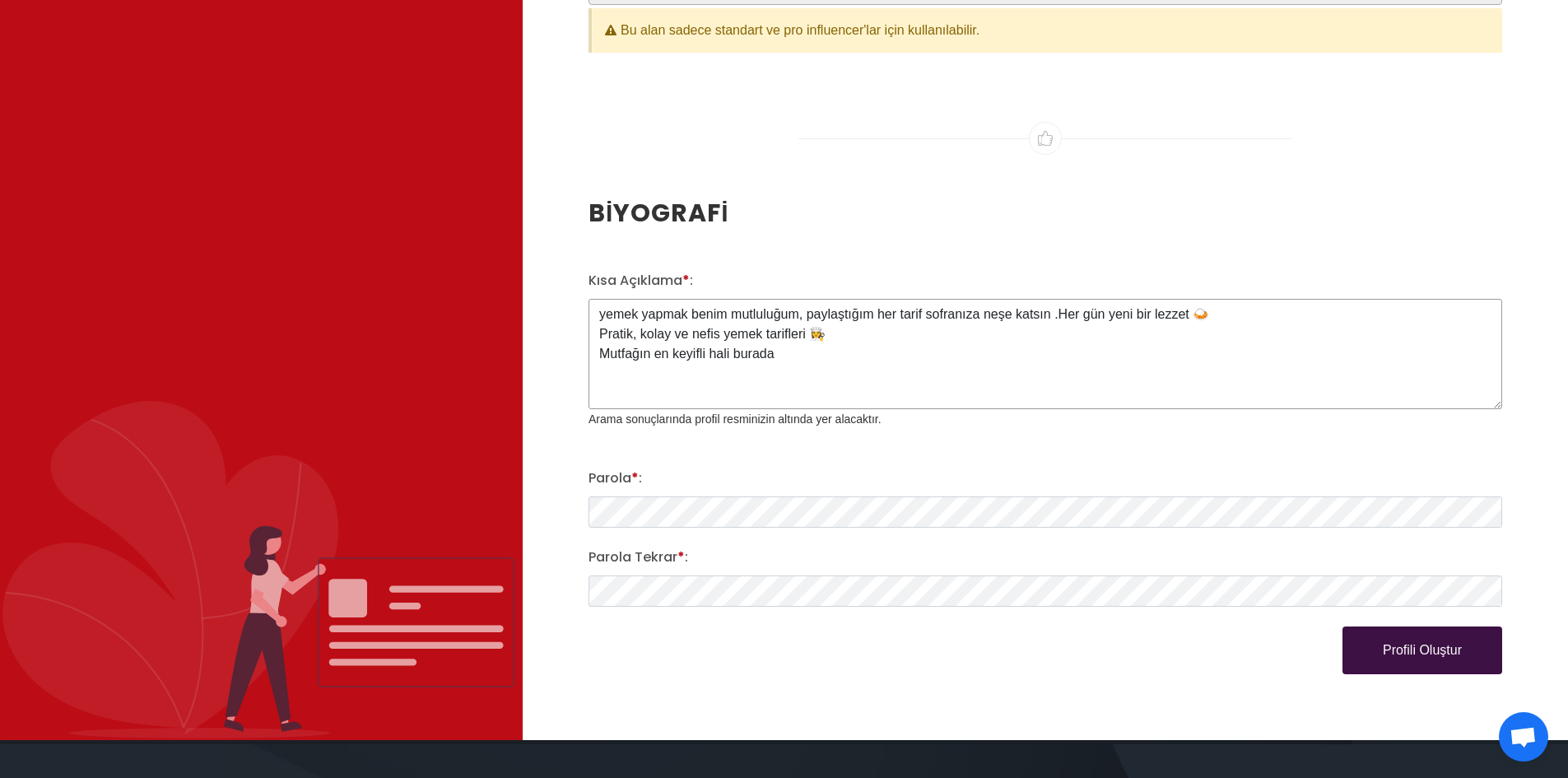
scroll to position [2140, 0]
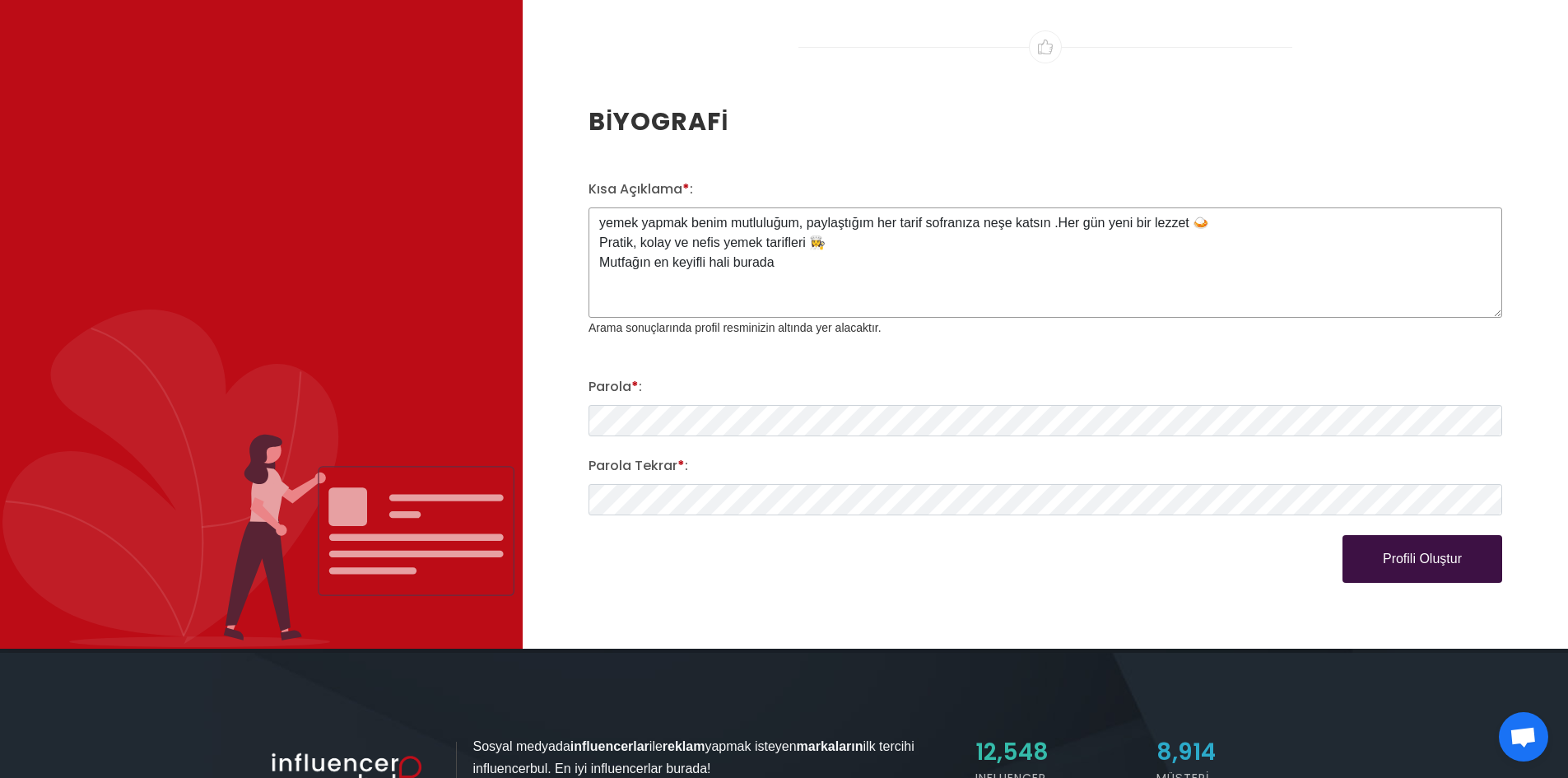
type textarea "yemek yapmak benim mutluluğum, paylaştığım her tarif sofranıza neşe katsın .Her…"
click at [1381, 545] on button "Profili Oluştur" at bounding box center [1423, 559] width 160 height 48
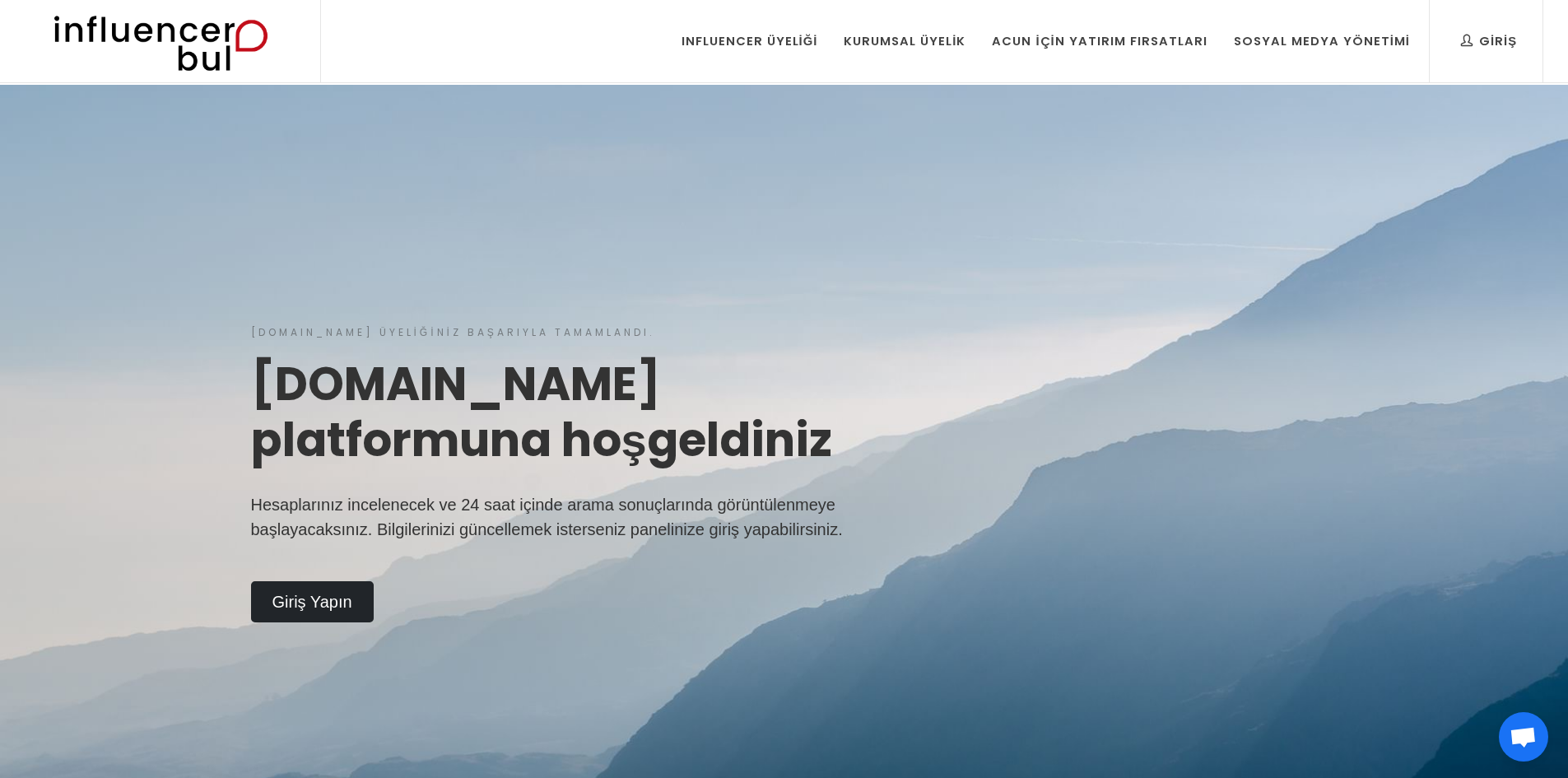
click at [1206, 296] on div "Influencerbul.com üyeliğiniz başarıyla tamamlandı. Influencerbul.com platformun…" at bounding box center [784, 474] width 1568 height 778
click at [924, 339] on div "Influencerbul.com üyeliğiniz başarıyla tamamlandı. Influencerbul.com platformun…" at bounding box center [784, 473] width 1086 height 296
click at [305, 607] on link "Giriş Yapın" at bounding box center [312, 602] width 123 height 41
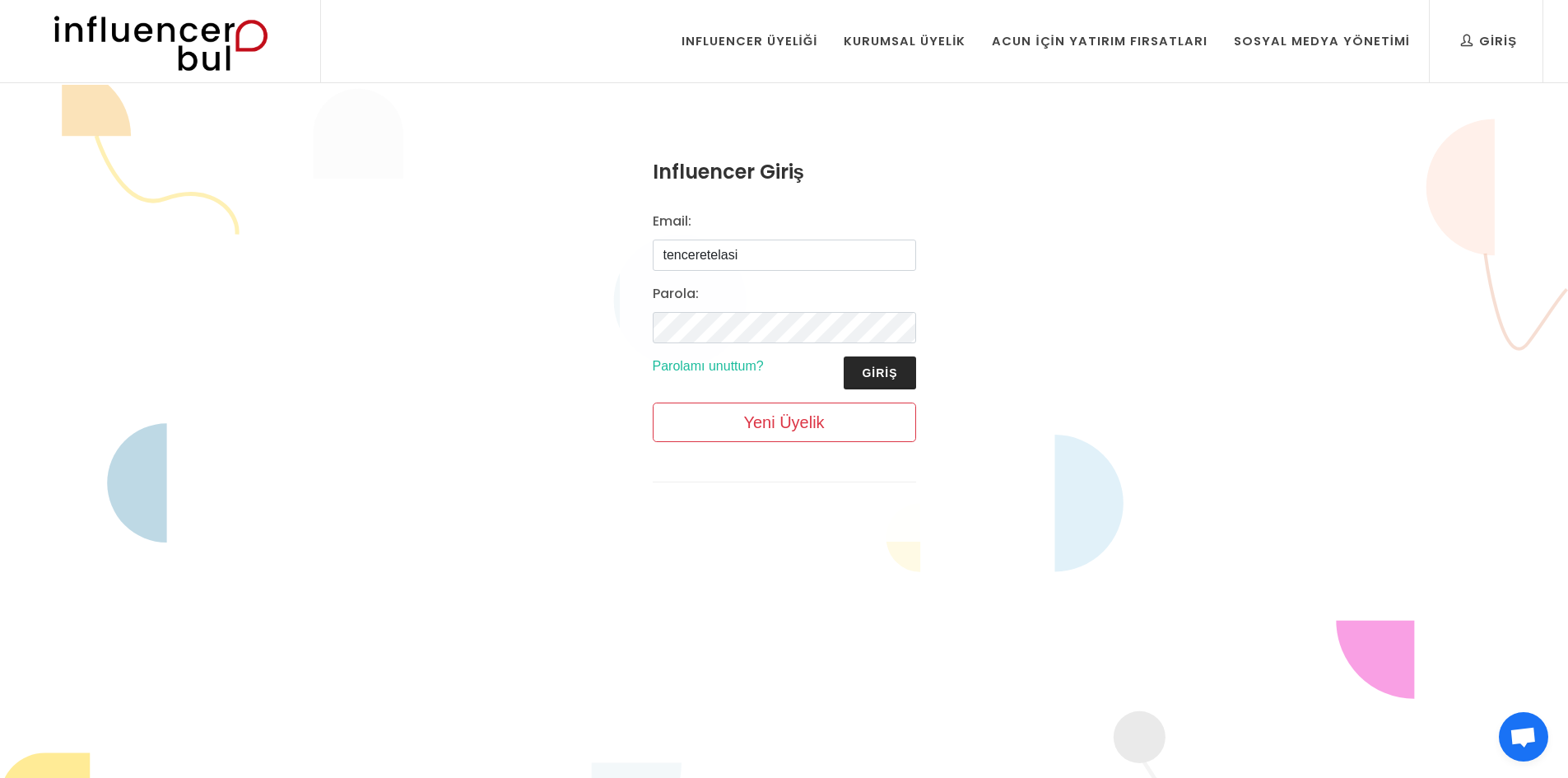
click at [884, 365] on button "Giriş" at bounding box center [880, 373] width 71 height 33
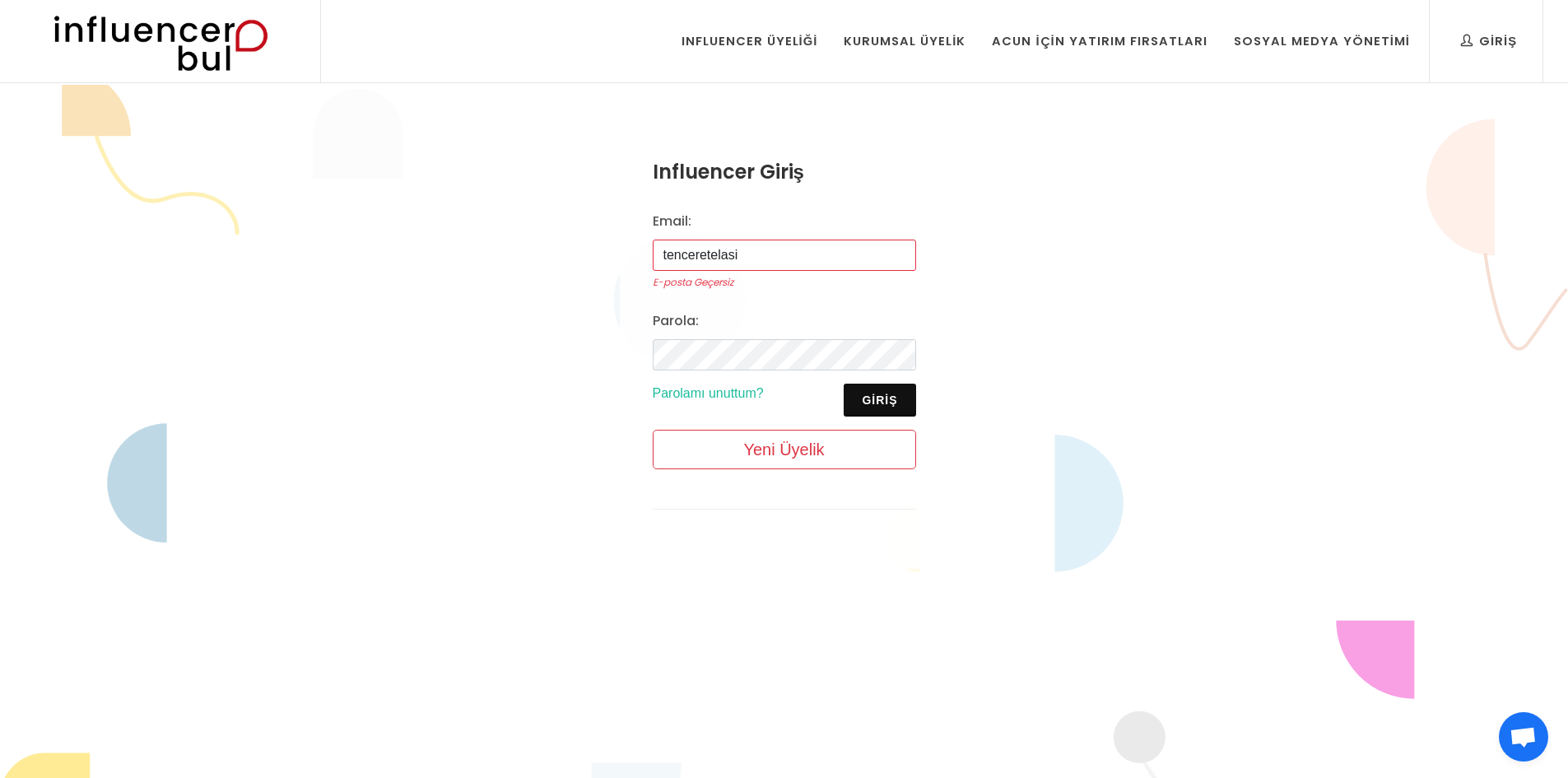
click at [745, 252] on input "tenceretelasi" at bounding box center [784, 256] width 263 height 31
type input "tenceretelasi@gmail.com"
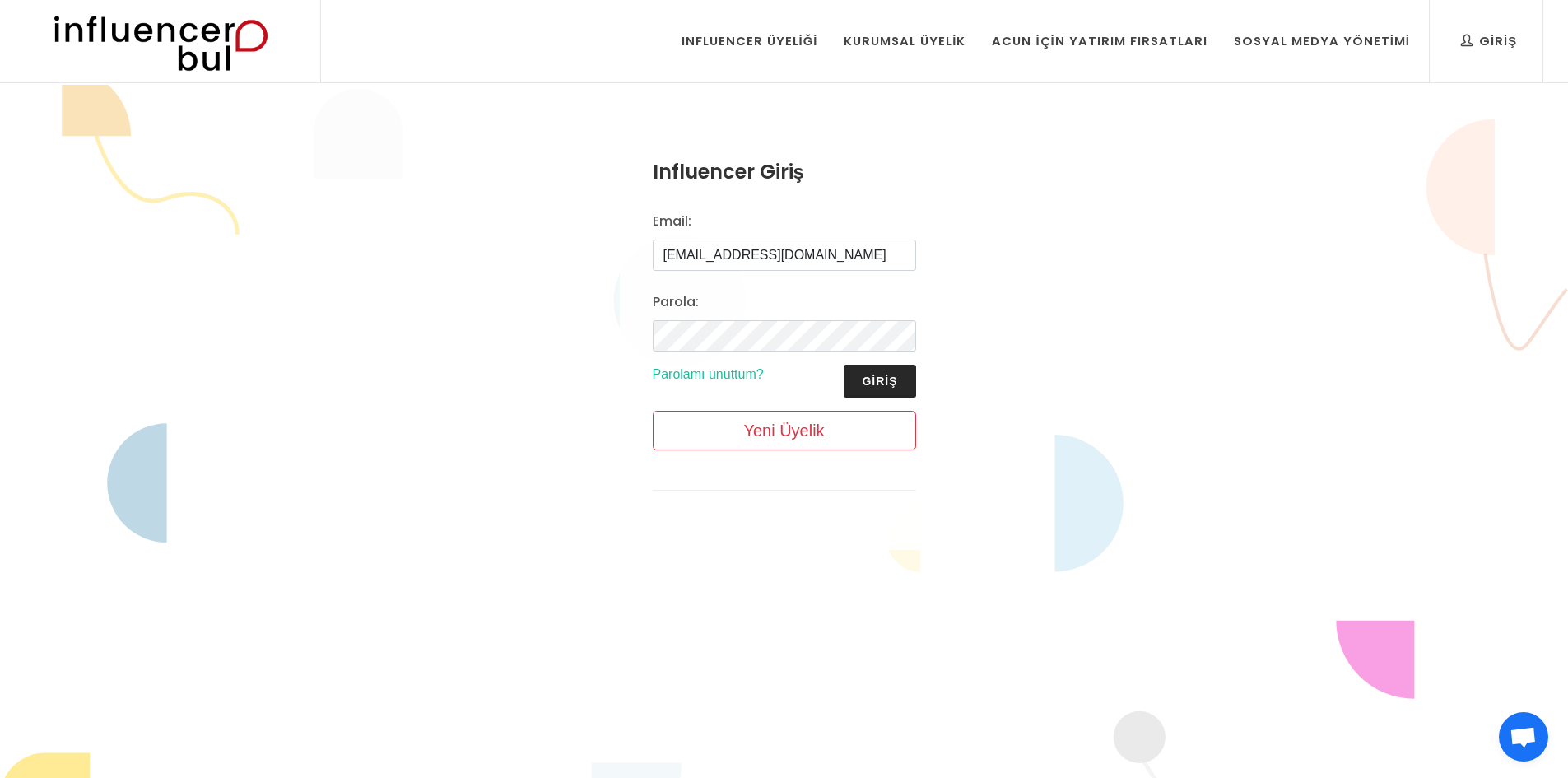
click at [885, 381] on button "Giriş" at bounding box center [880, 382] width 71 height 33
